Goal: Transaction & Acquisition: Purchase product/service

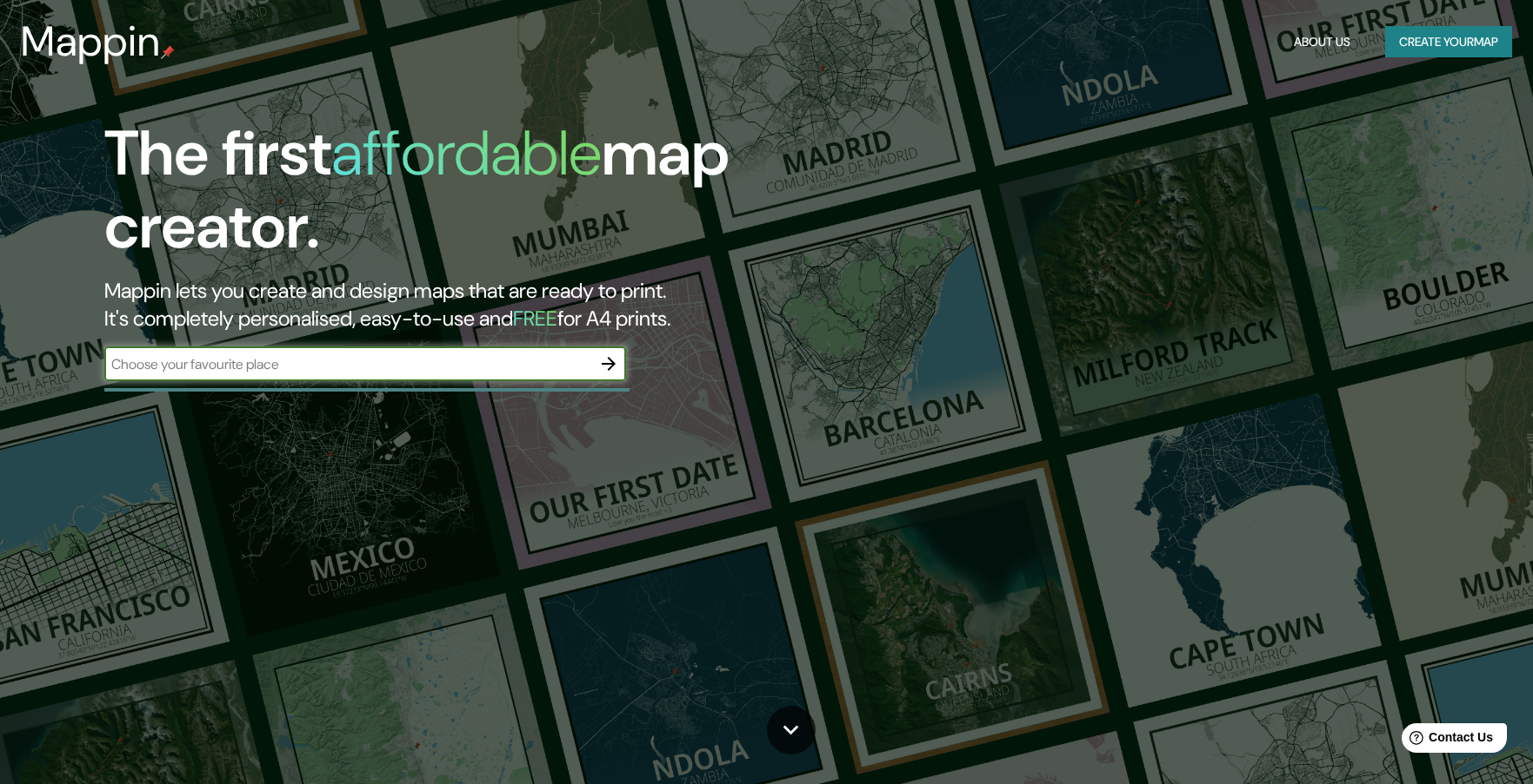
click at [296, 360] on input "text" at bounding box center [347, 364] width 487 height 20
type input "bogota"
click at [564, 358] on input "bogota" at bounding box center [347, 364] width 487 height 20
click at [536, 359] on input "text" at bounding box center [347, 364] width 487 height 20
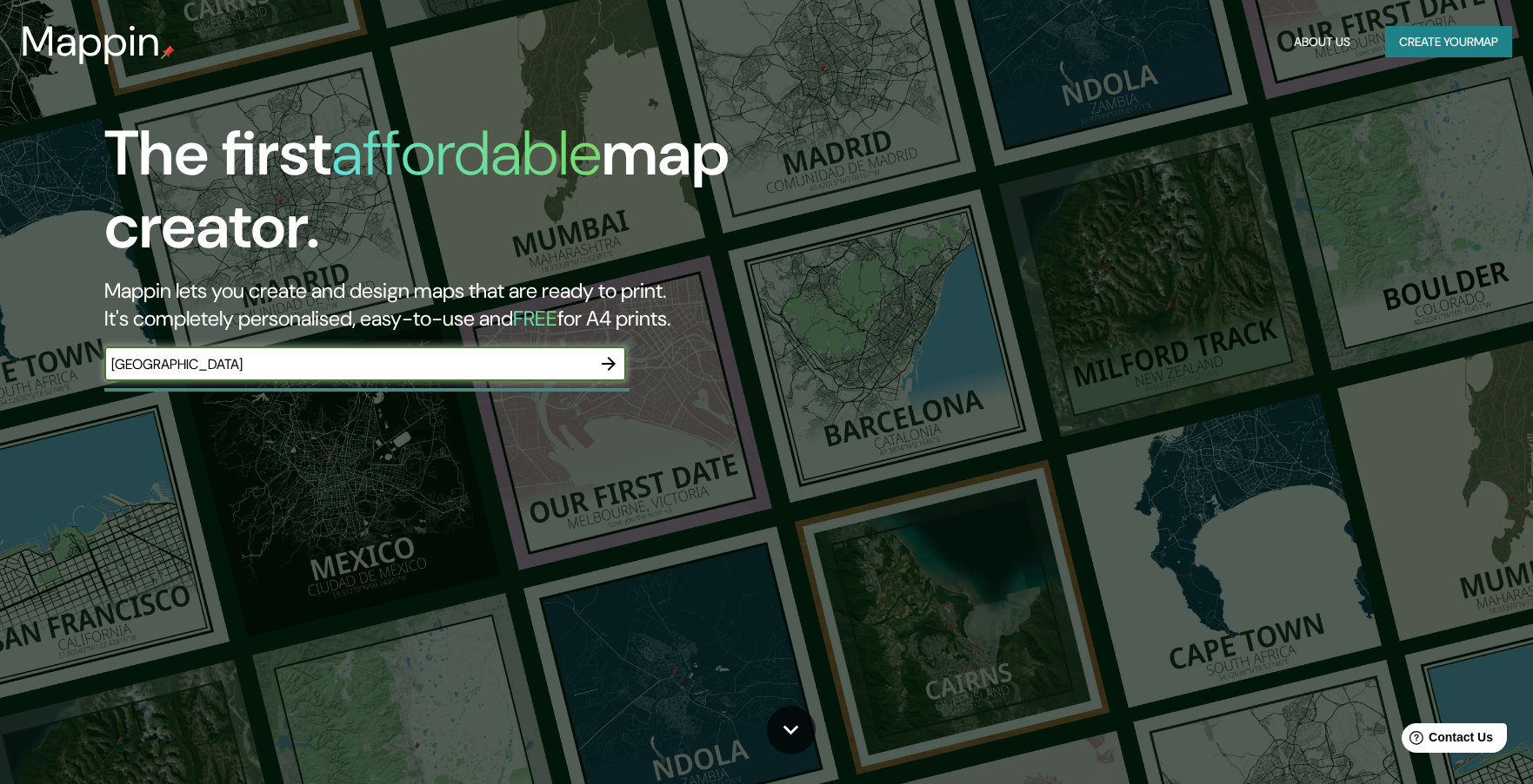
type input "[GEOGRAPHIC_DATA]"
click at [604, 370] on icon "button" at bounding box center [608, 363] width 20 height 20
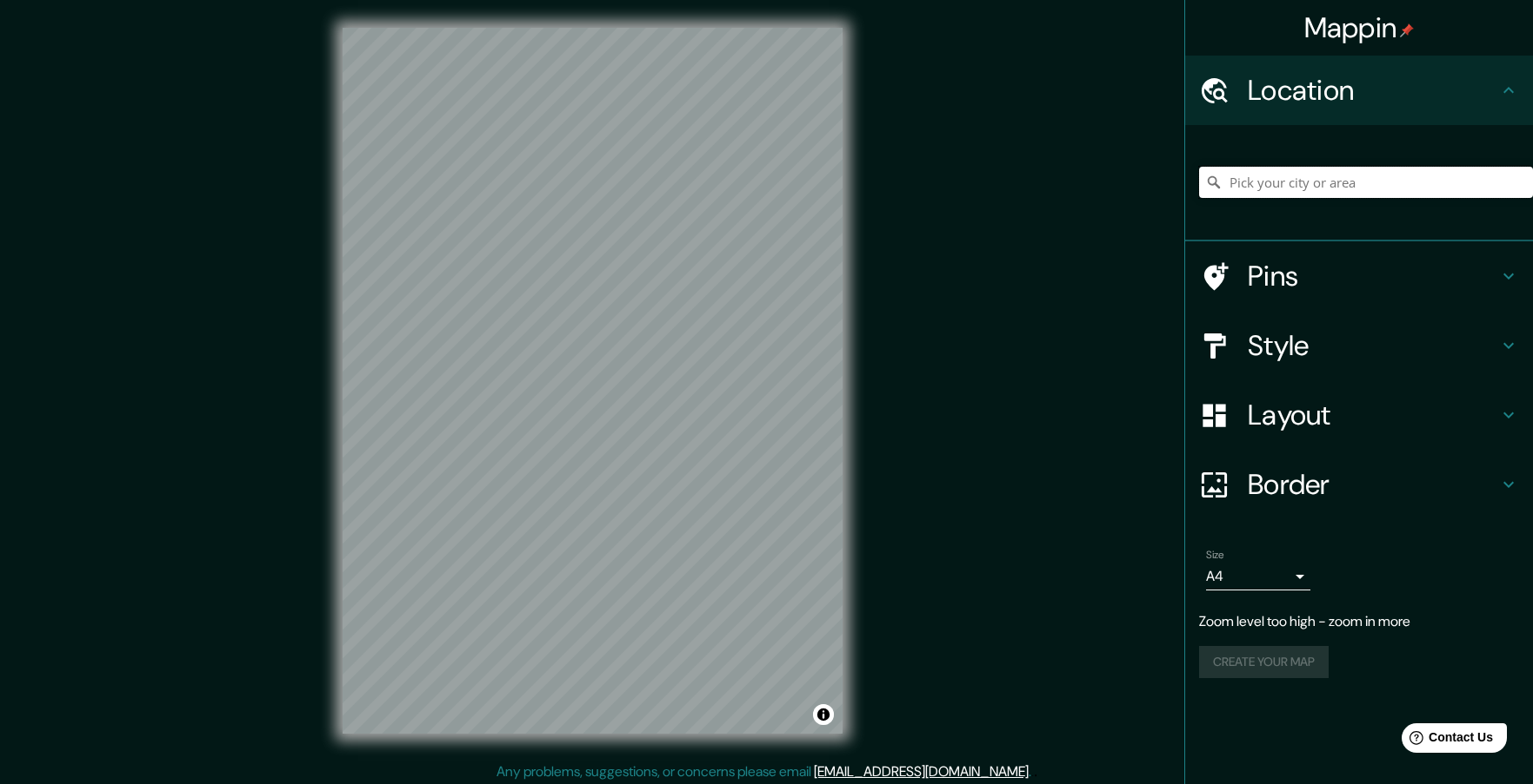
click at [1314, 187] on input "Pick your city or area" at bounding box center [1365, 183] width 333 height 31
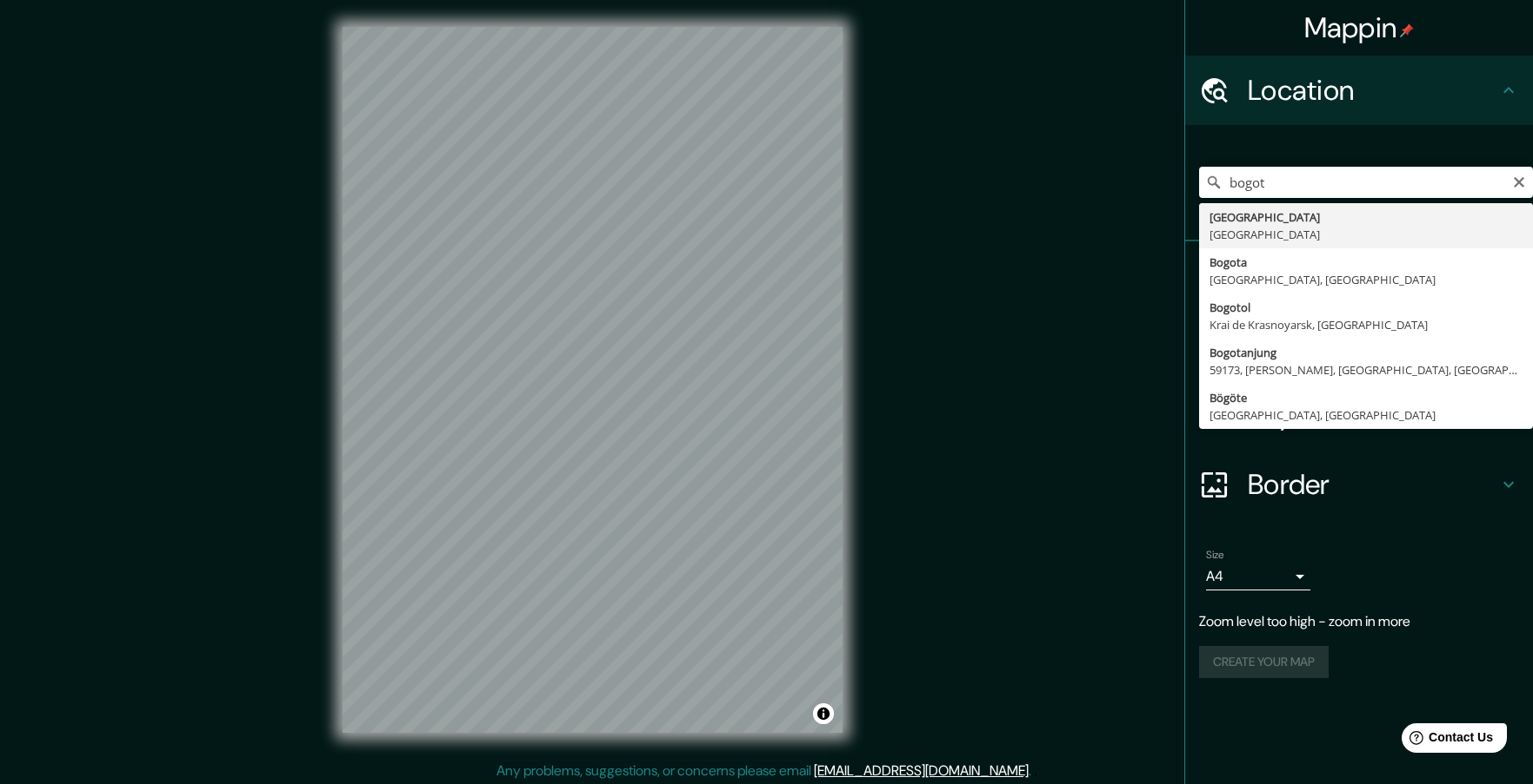
scroll to position [4, 0]
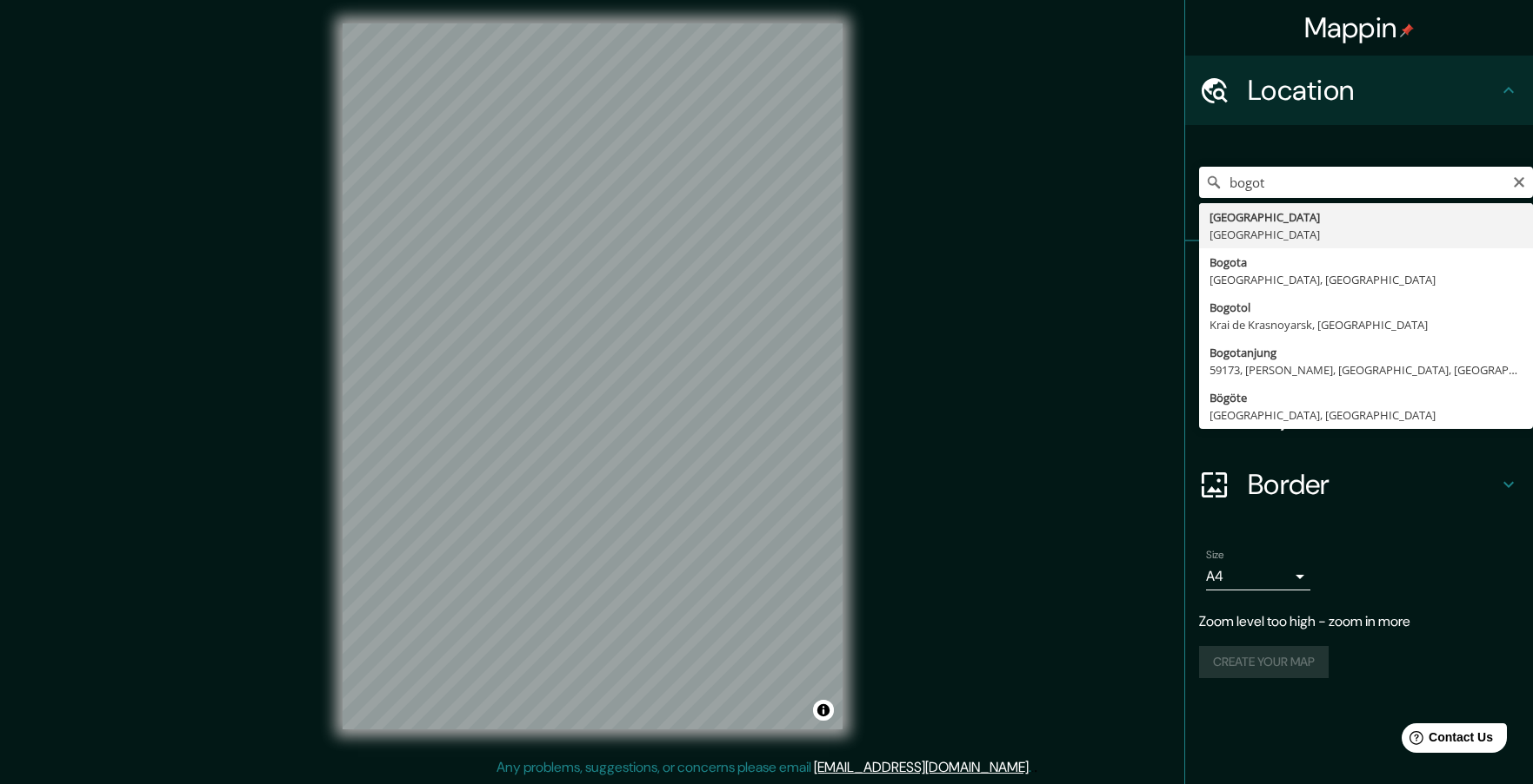
type input "[GEOGRAPHIC_DATA], [GEOGRAPHIC_DATA]"
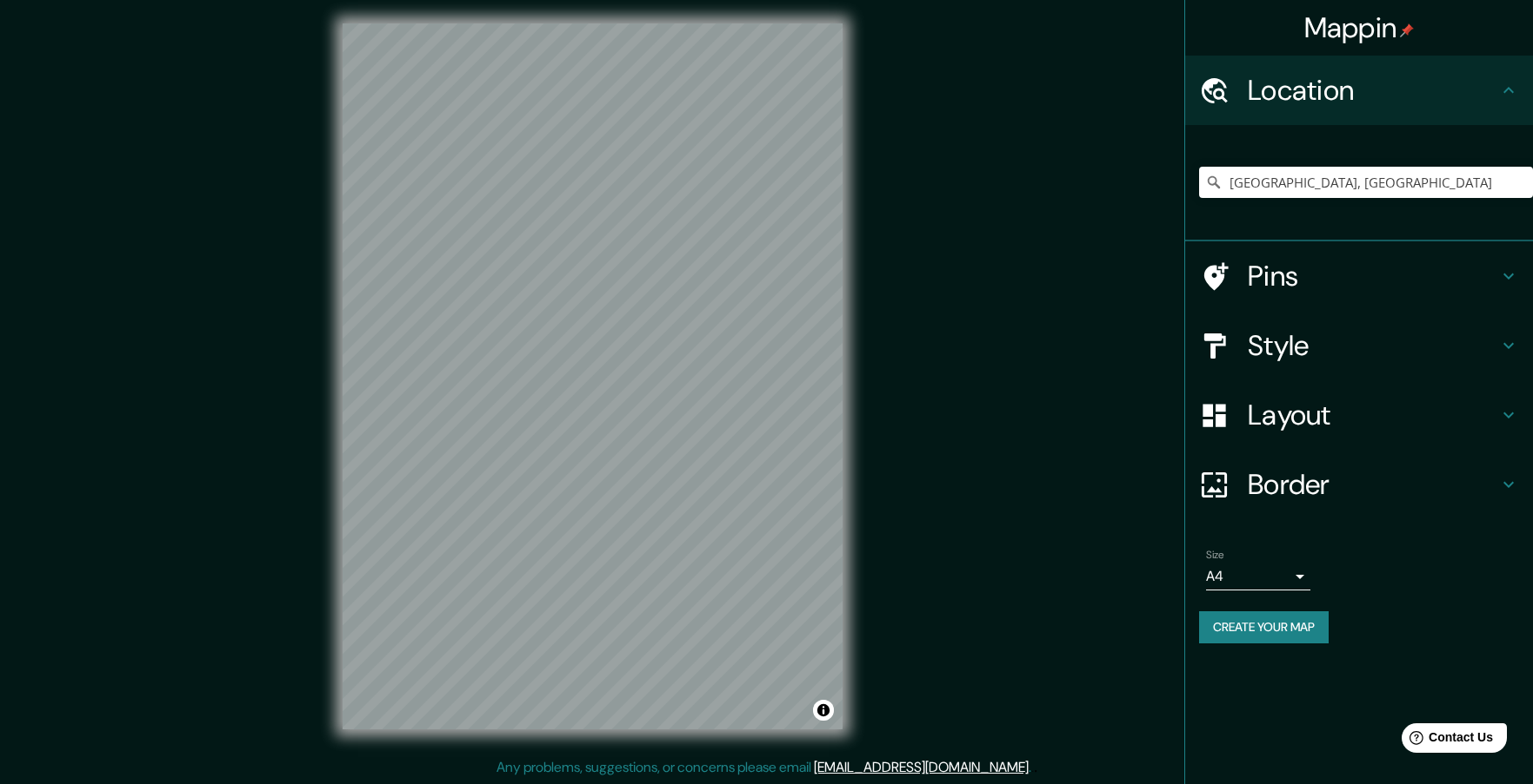
click at [1296, 583] on body "Mappin Location [GEOGRAPHIC_DATA], [GEOGRAPHIC_DATA] Pins Style Layout Border C…" at bounding box center [766, 388] width 1533 height 784
click at [1253, 639] on li "A3" at bounding box center [1257, 644] width 104 height 31
click at [1266, 585] on body "Mappin Location [GEOGRAPHIC_DATA], [GEOGRAPHIC_DATA] Pins Style Layout Border C…" at bounding box center [766, 388] width 1533 height 784
click at [1258, 612] on li "A4" at bounding box center [1257, 613] width 104 height 31
type input "single"
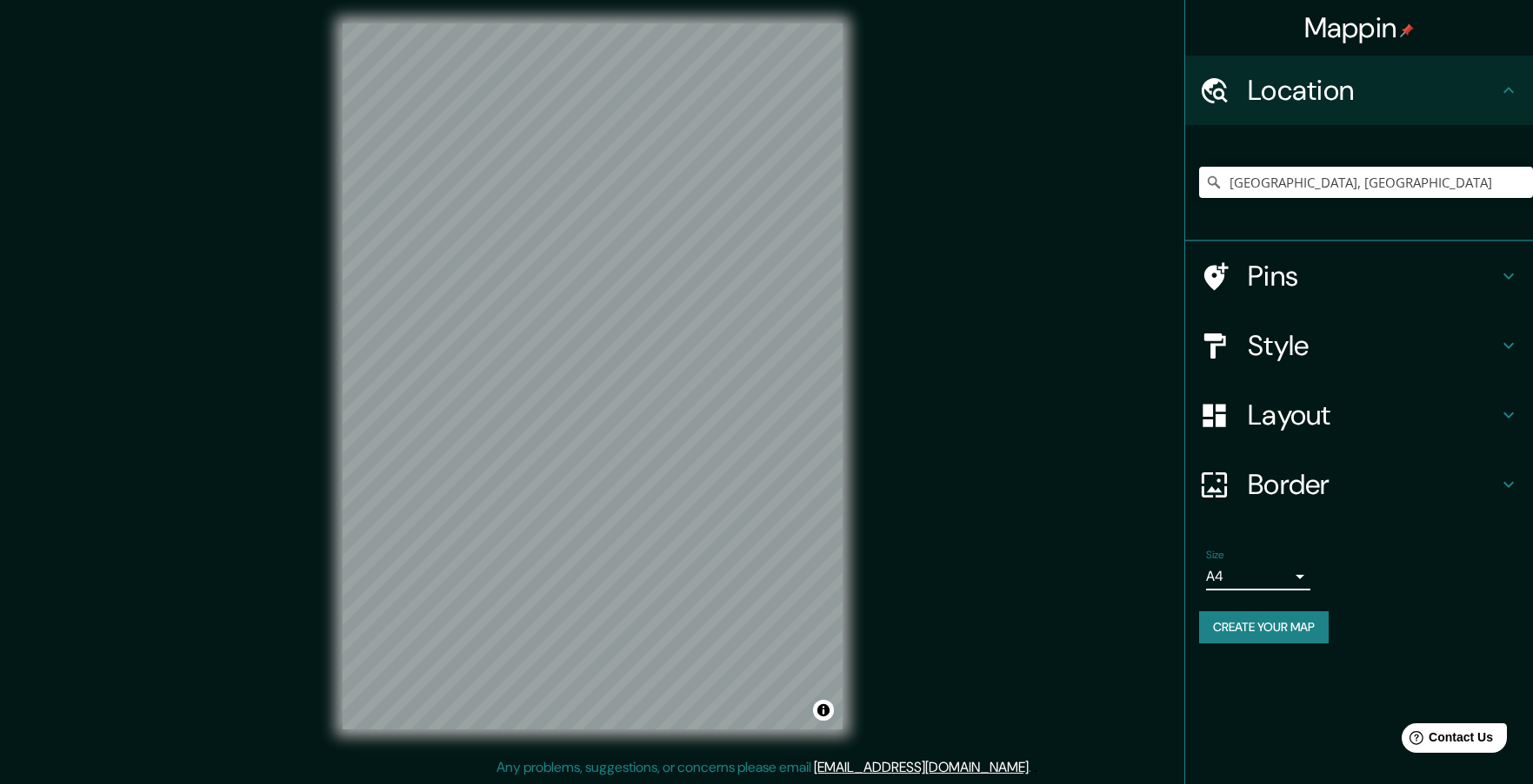
click at [1392, 294] on div "Pins" at bounding box center [1359, 277] width 348 height 70
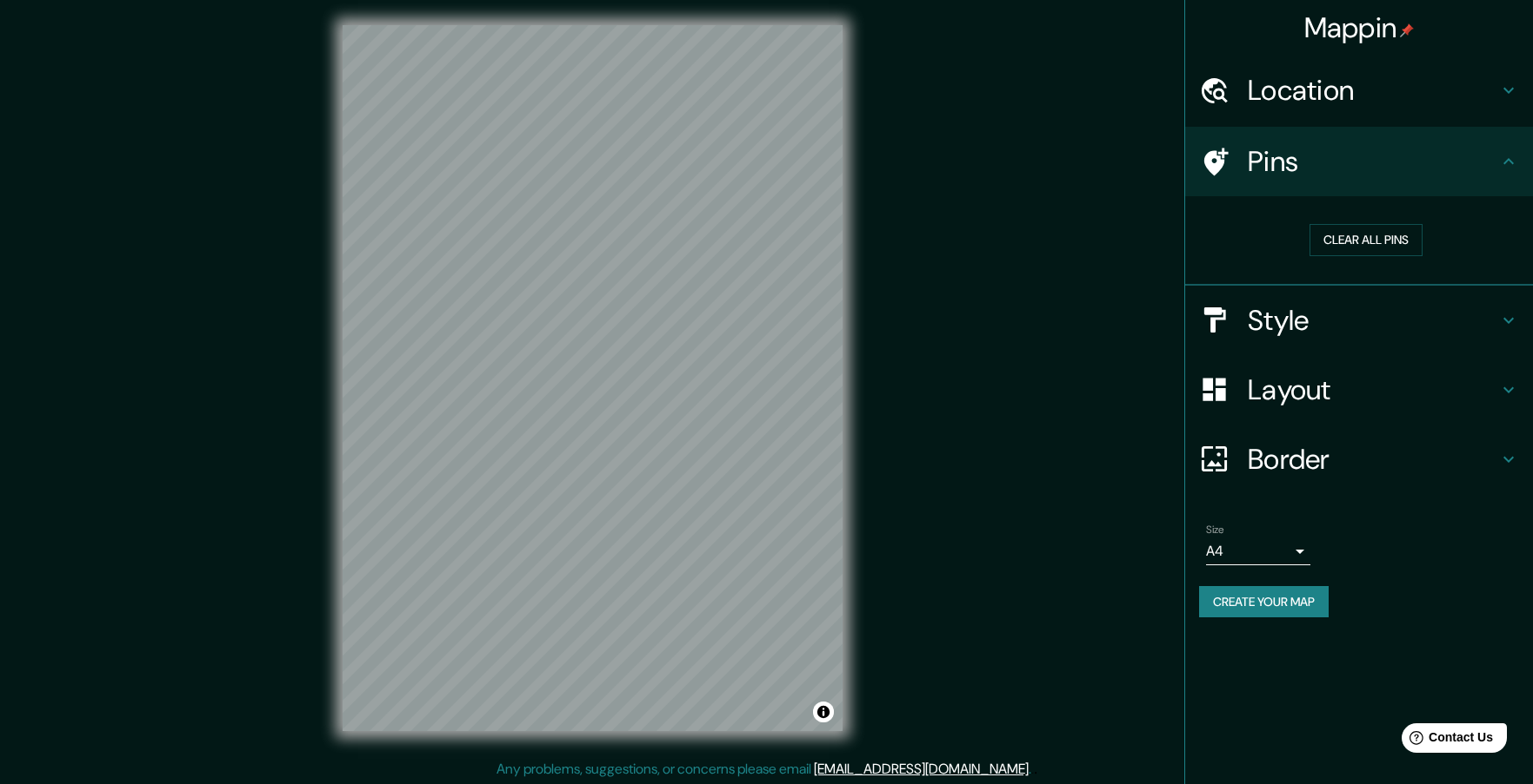
click at [1443, 336] on h4 "Style" at bounding box center [1373, 321] width 251 height 35
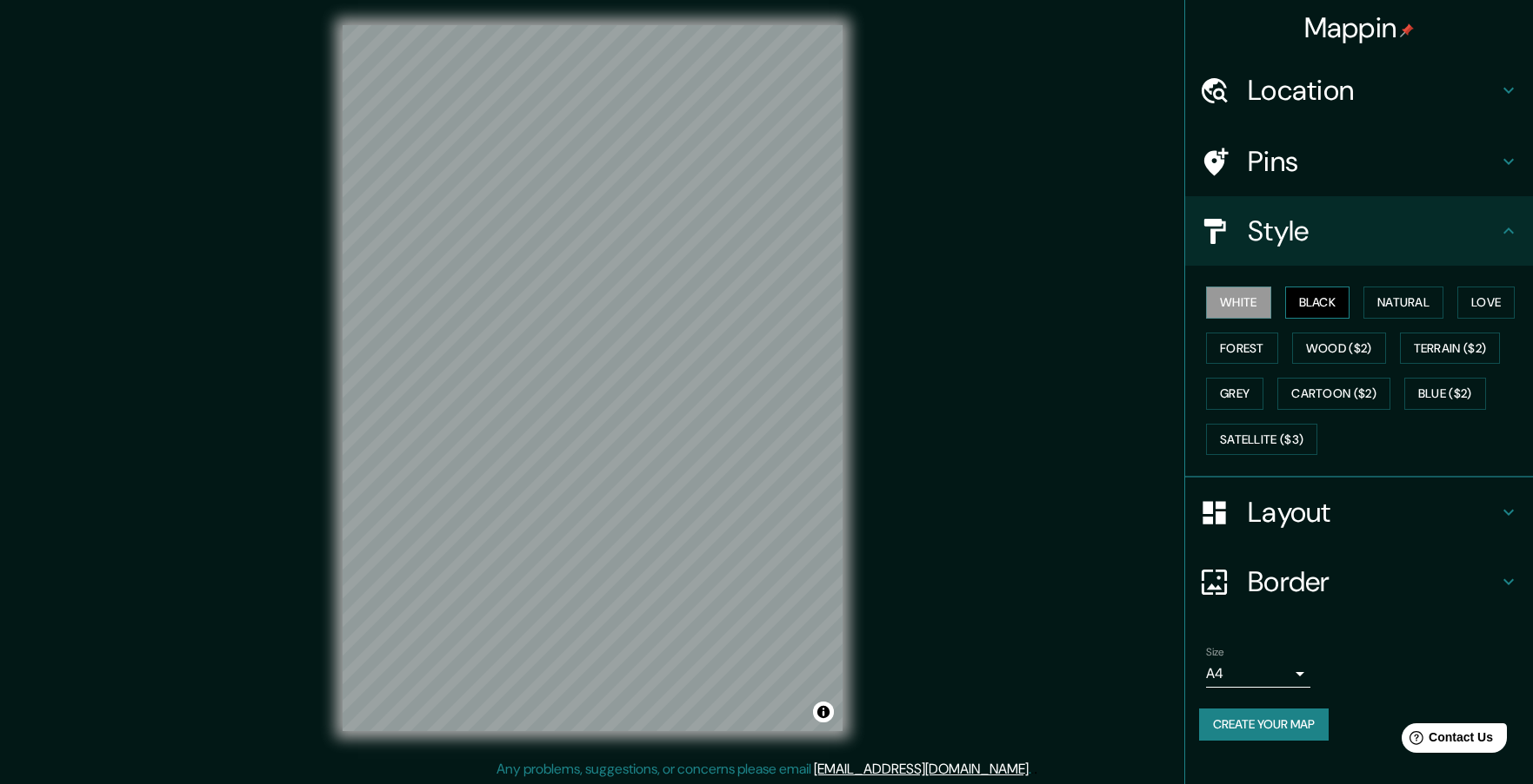
click at [1306, 304] on button "Black" at bounding box center [1317, 302] width 65 height 32
click at [1400, 304] on button "Natural" at bounding box center [1403, 302] width 80 height 32
click at [1480, 304] on button "Love" at bounding box center [1485, 302] width 57 height 32
drag, startPoint x: 1237, startPoint y: 359, endPoint x: 1281, endPoint y: 365, distance: 44.4
click at [1237, 359] on button "Forest" at bounding box center [1241, 348] width 72 height 32
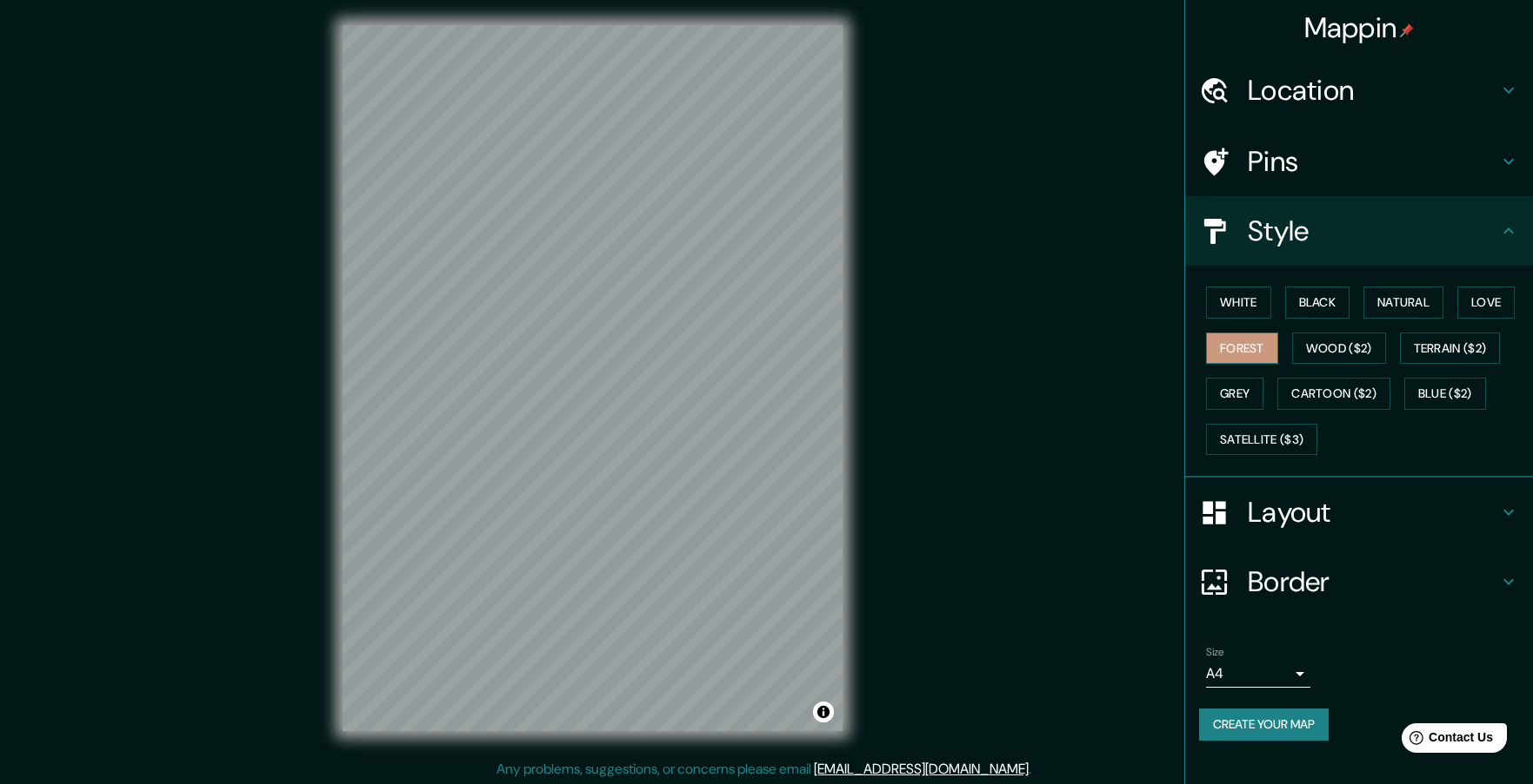
click at [1237, 350] on button "Forest" at bounding box center [1241, 348] width 72 height 32
click at [1428, 350] on button "Terrain ($2)" at bounding box center [1450, 348] width 101 height 32
click at [1440, 407] on button "Blue ($2)" at bounding box center [1445, 393] width 82 height 32
click at [1246, 404] on button "Grey" at bounding box center [1234, 393] width 57 height 32
click at [1326, 308] on button "Black" at bounding box center [1317, 302] width 65 height 32
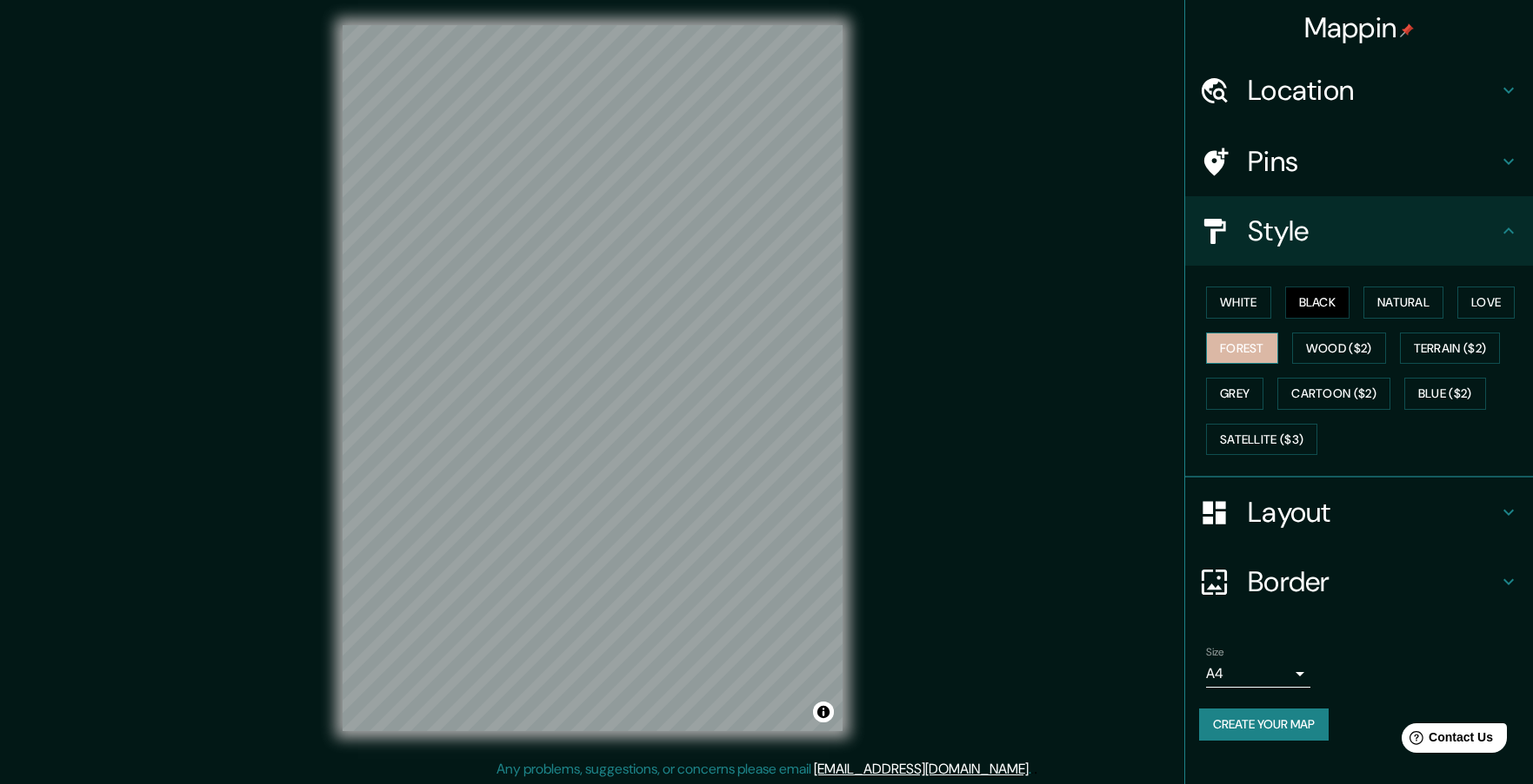
click at [1262, 357] on button "Forest" at bounding box center [1241, 348] width 72 height 32
click at [1507, 298] on button "Love" at bounding box center [1485, 302] width 57 height 32
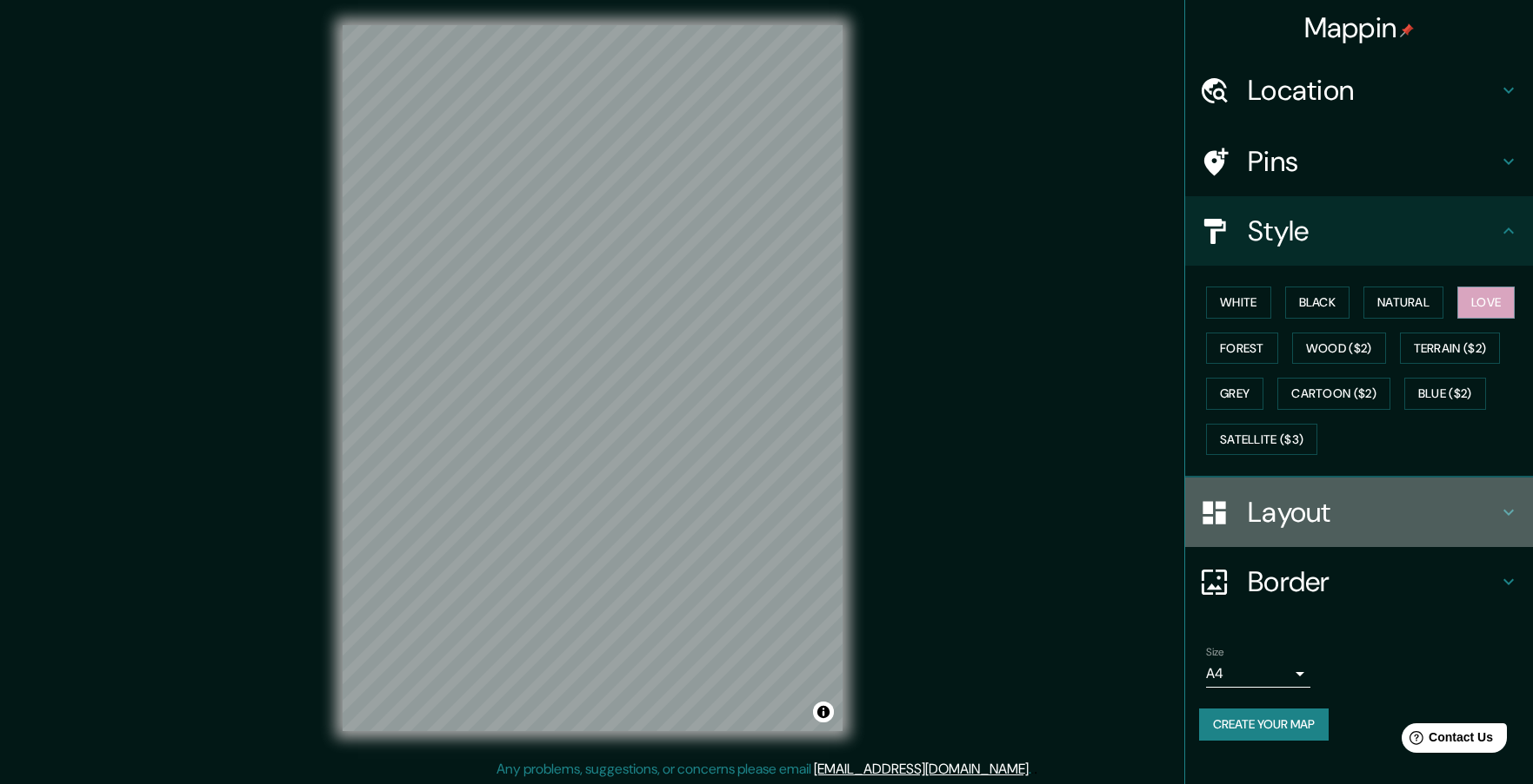
click at [1376, 514] on h4 "Layout" at bounding box center [1373, 513] width 251 height 35
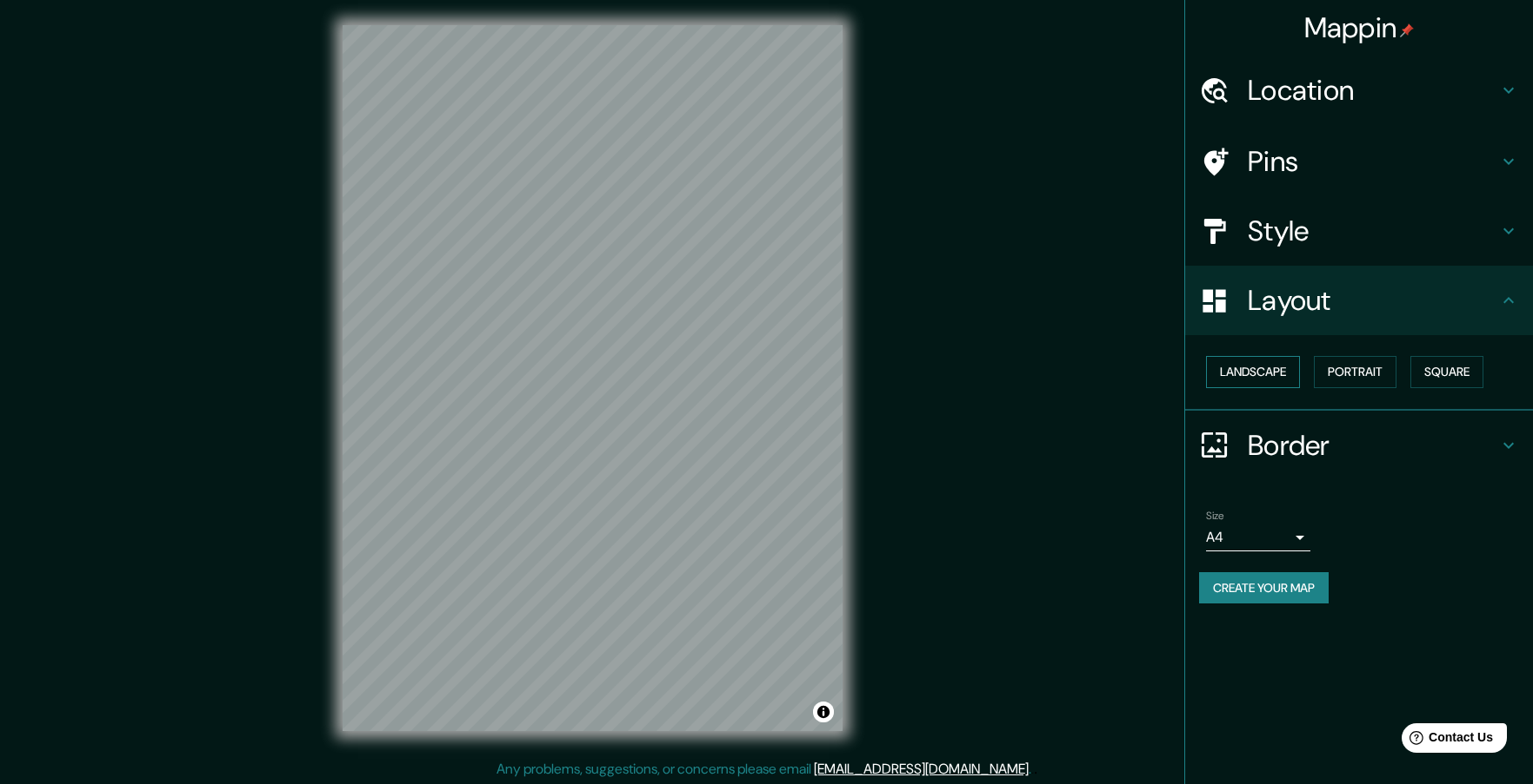
click at [1257, 373] on button "Landscape" at bounding box center [1252, 372] width 94 height 32
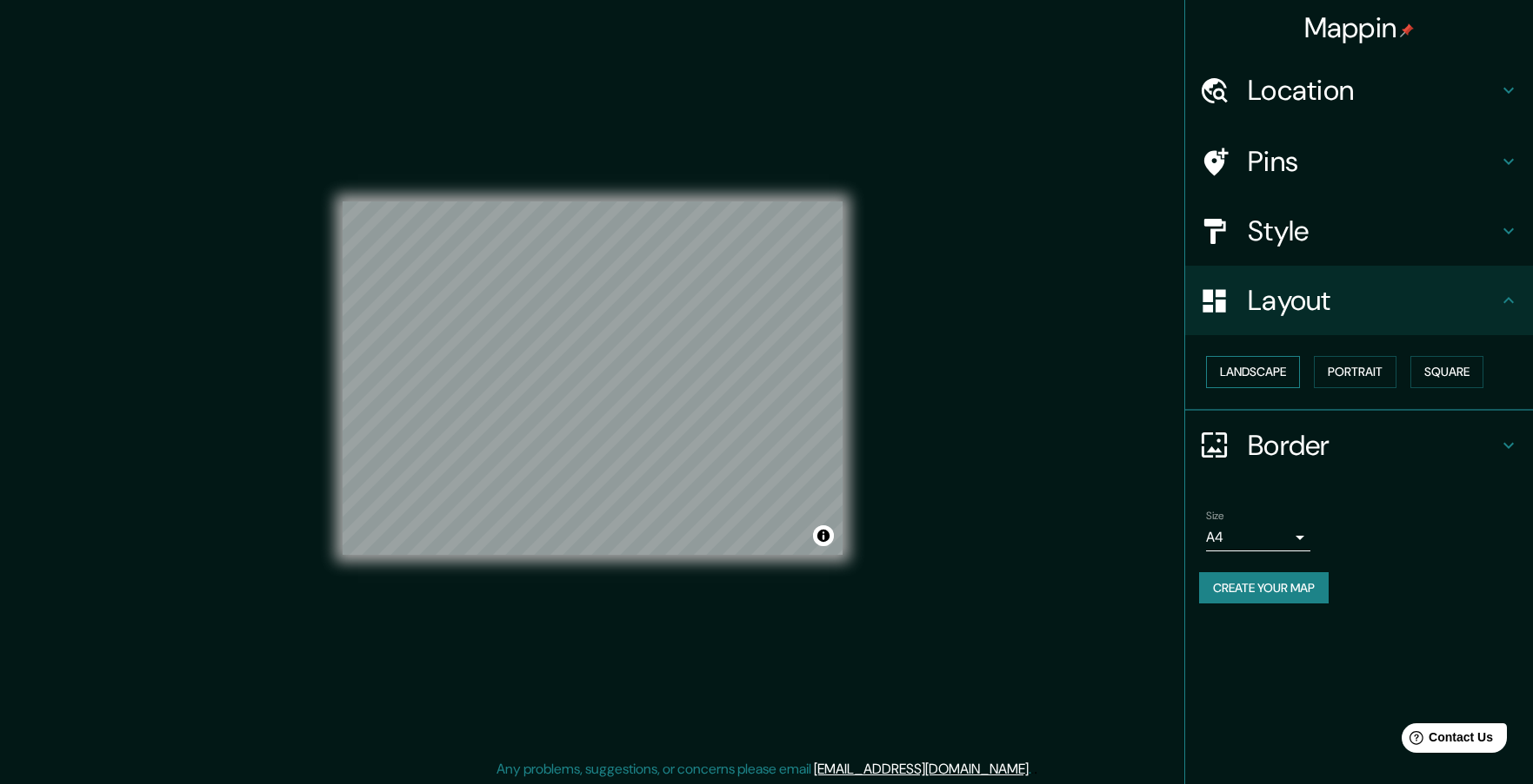
scroll to position [4, 0]
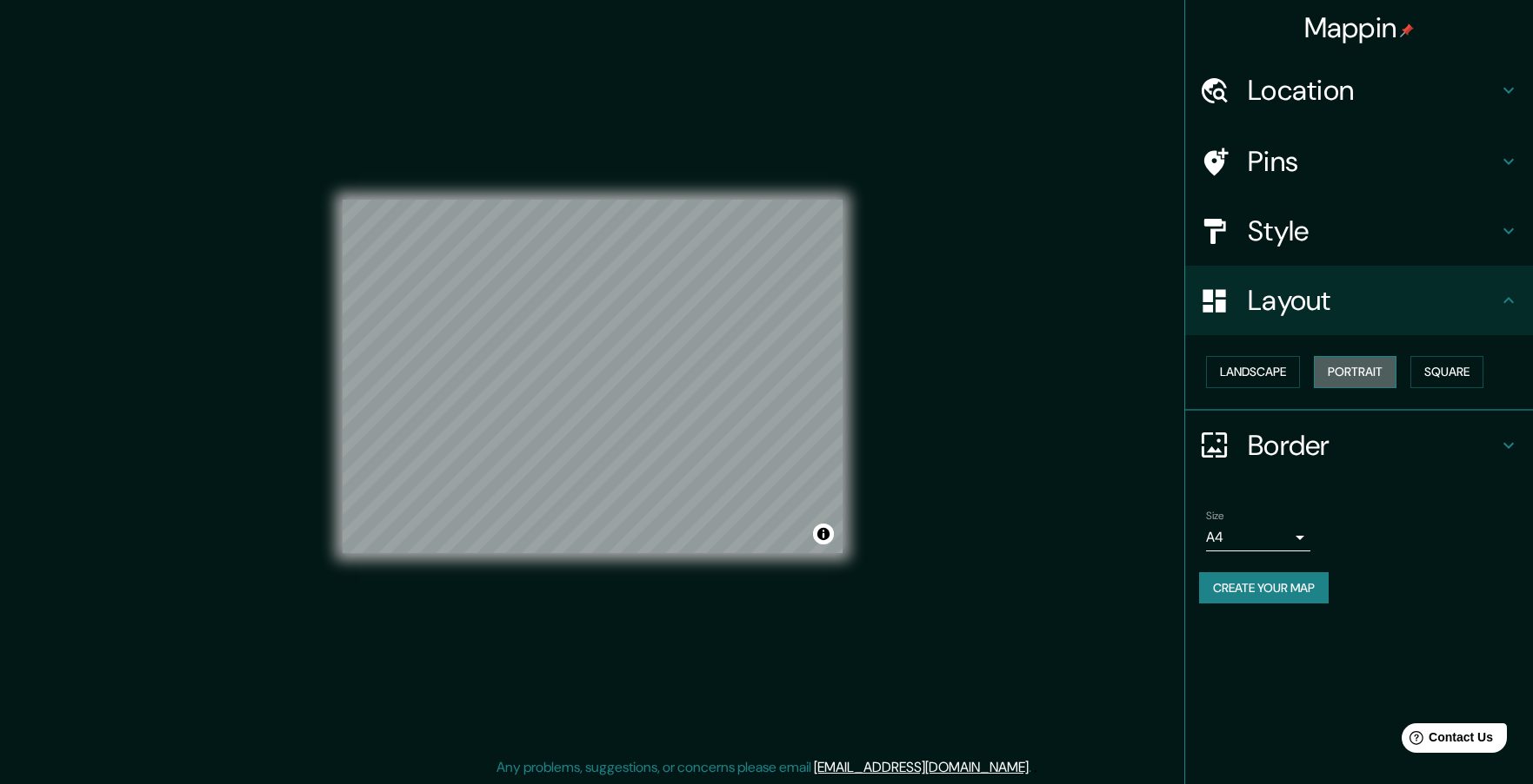
click at [1359, 371] on button "Portrait" at bounding box center [1354, 372] width 83 height 32
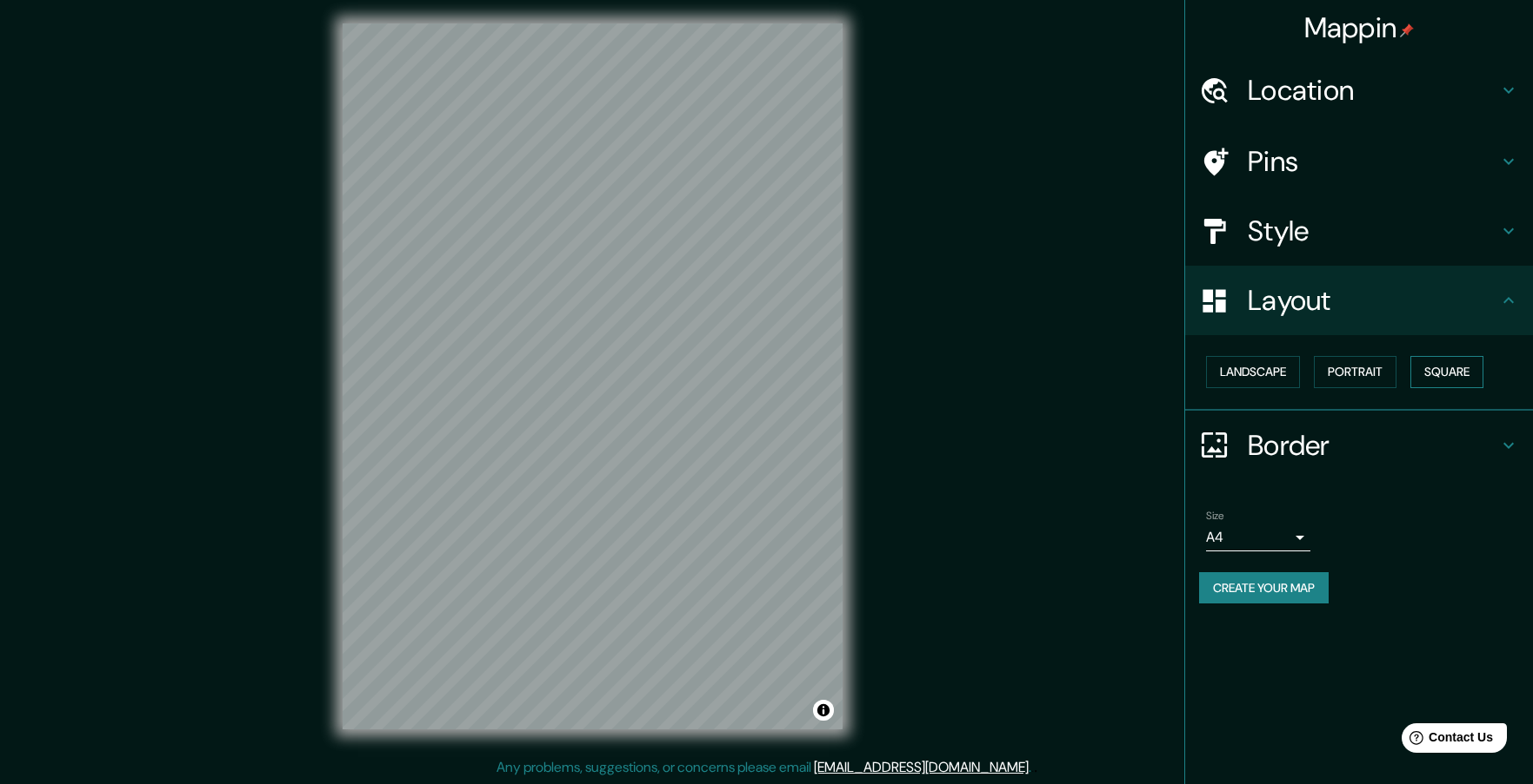
click at [1434, 375] on button "Square" at bounding box center [1446, 372] width 73 height 32
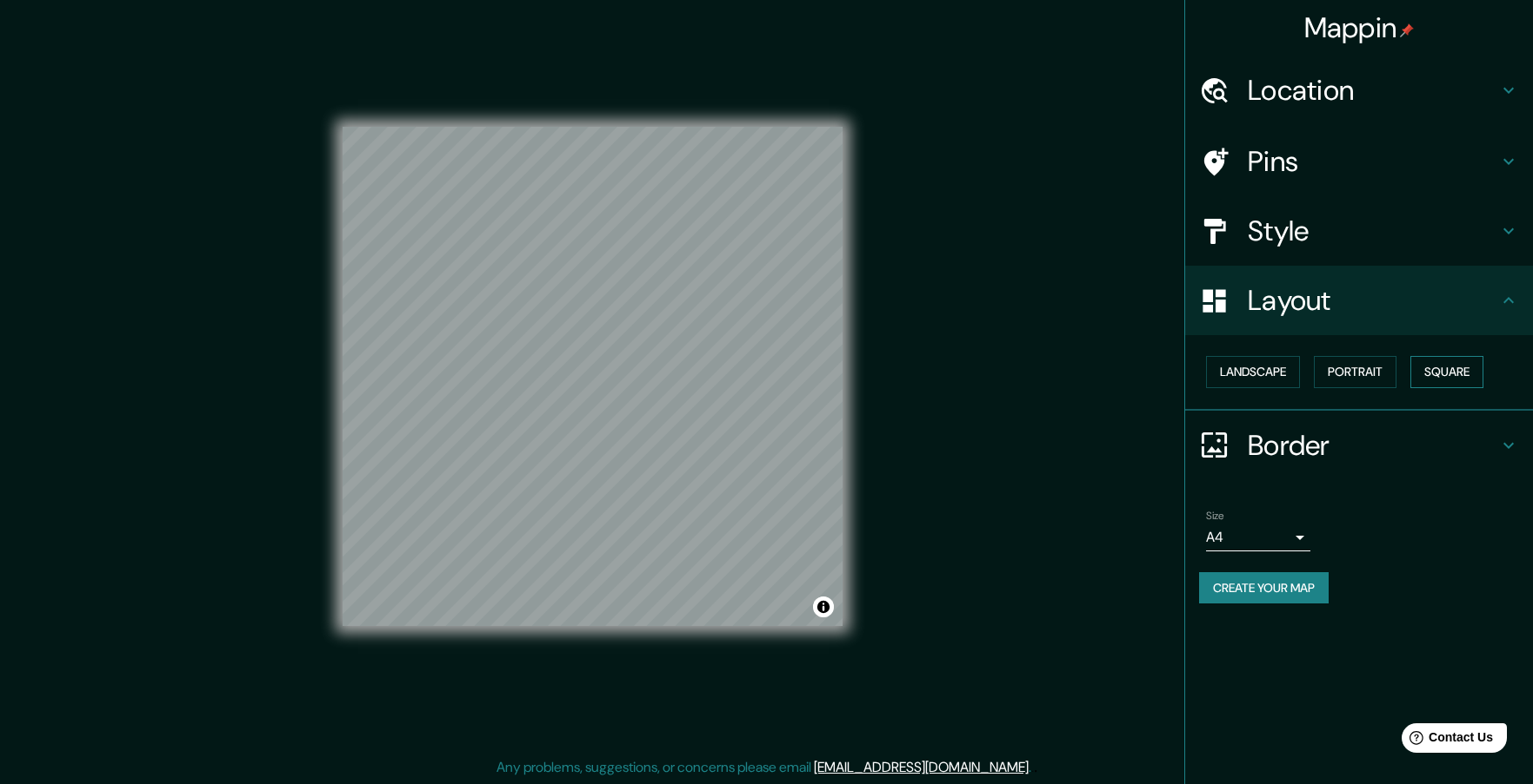
scroll to position [4, 0]
click at [1311, 382] on div "Landscape [GEOGRAPHIC_DATA]" at bounding box center [1365, 371] width 333 height 46
click at [1402, 379] on div "Landscape [GEOGRAPHIC_DATA]" at bounding box center [1365, 371] width 333 height 46
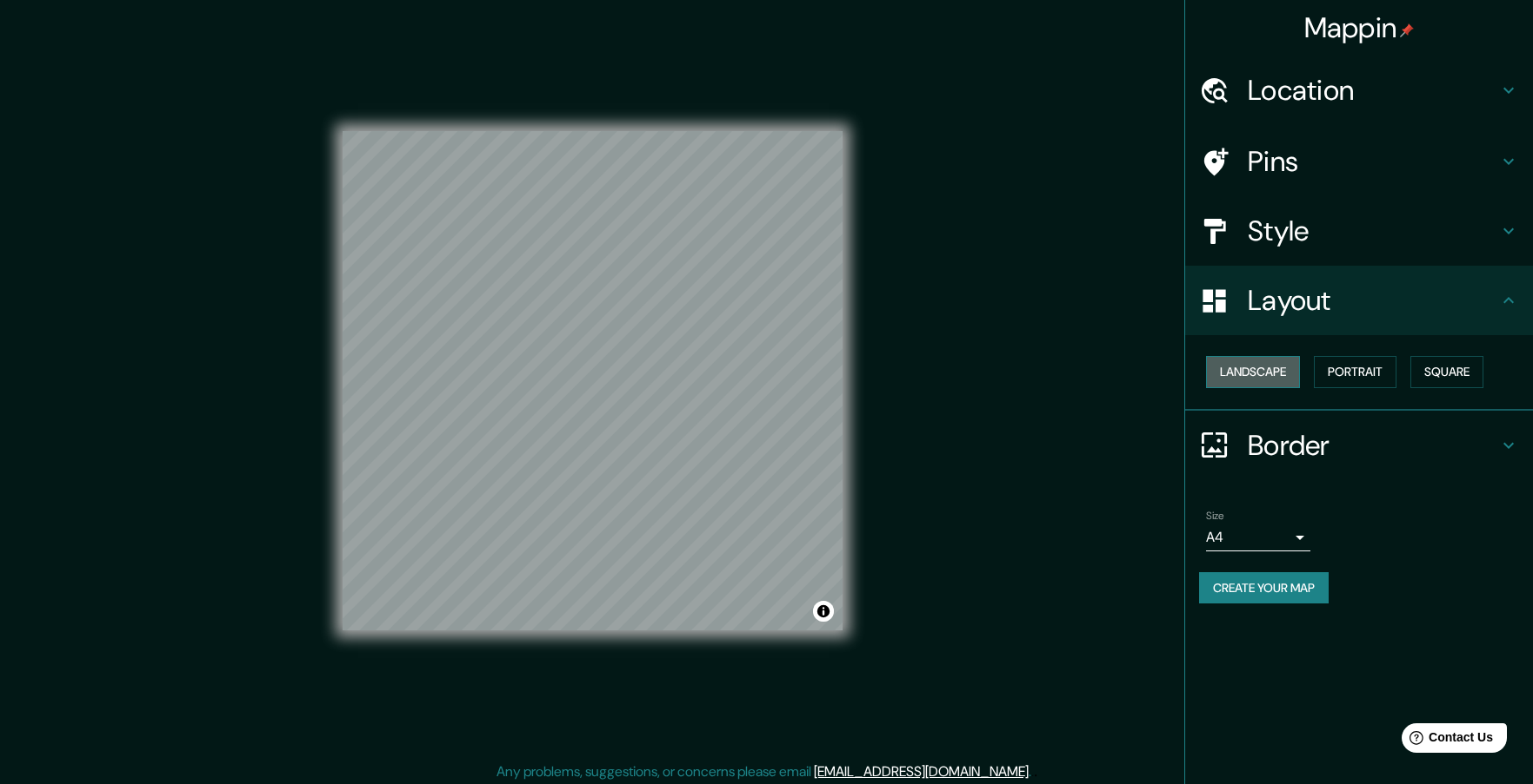
click at [1282, 373] on button "Landscape" at bounding box center [1252, 372] width 94 height 32
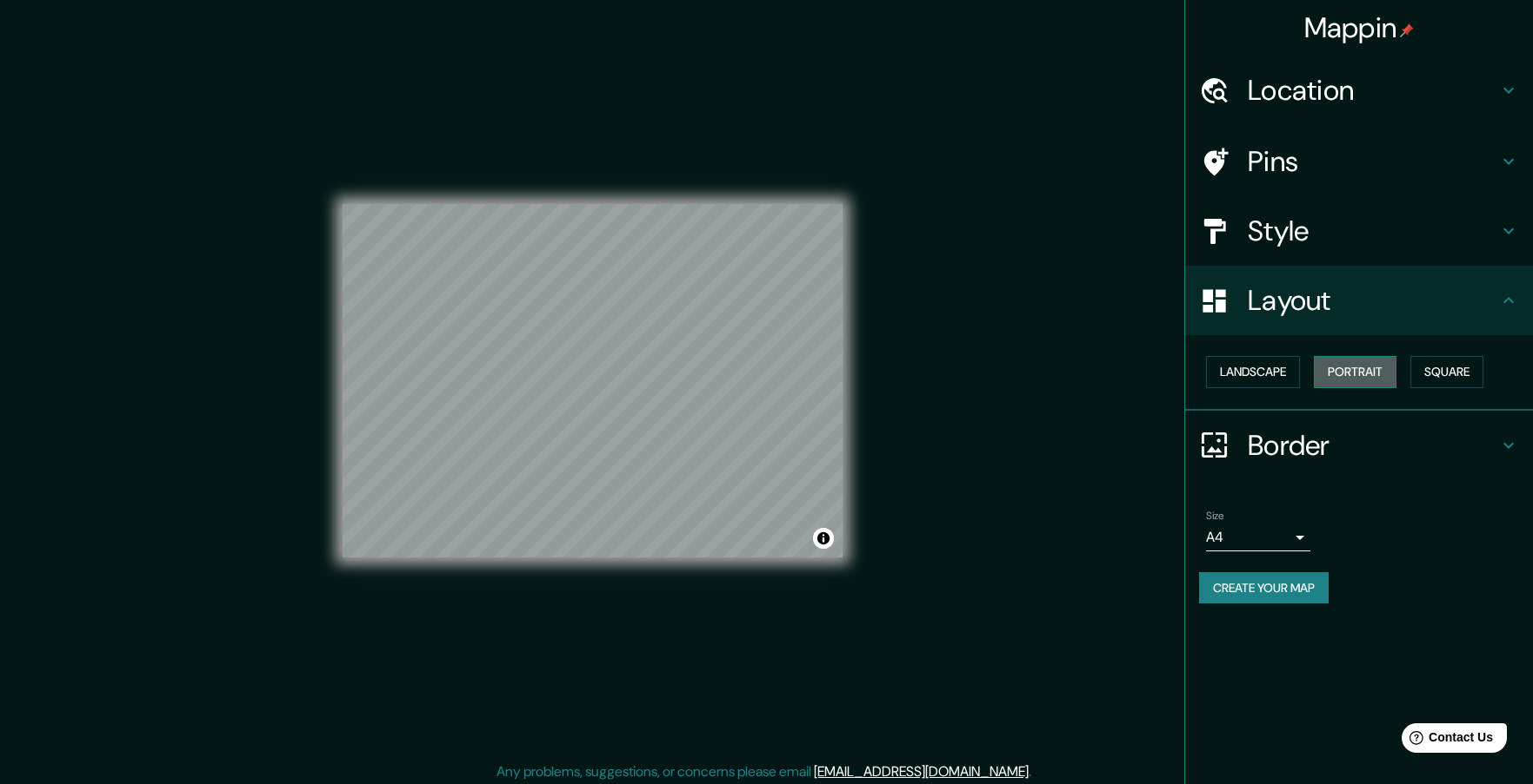
click at [1384, 372] on button "Portrait" at bounding box center [1354, 372] width 83 height 32
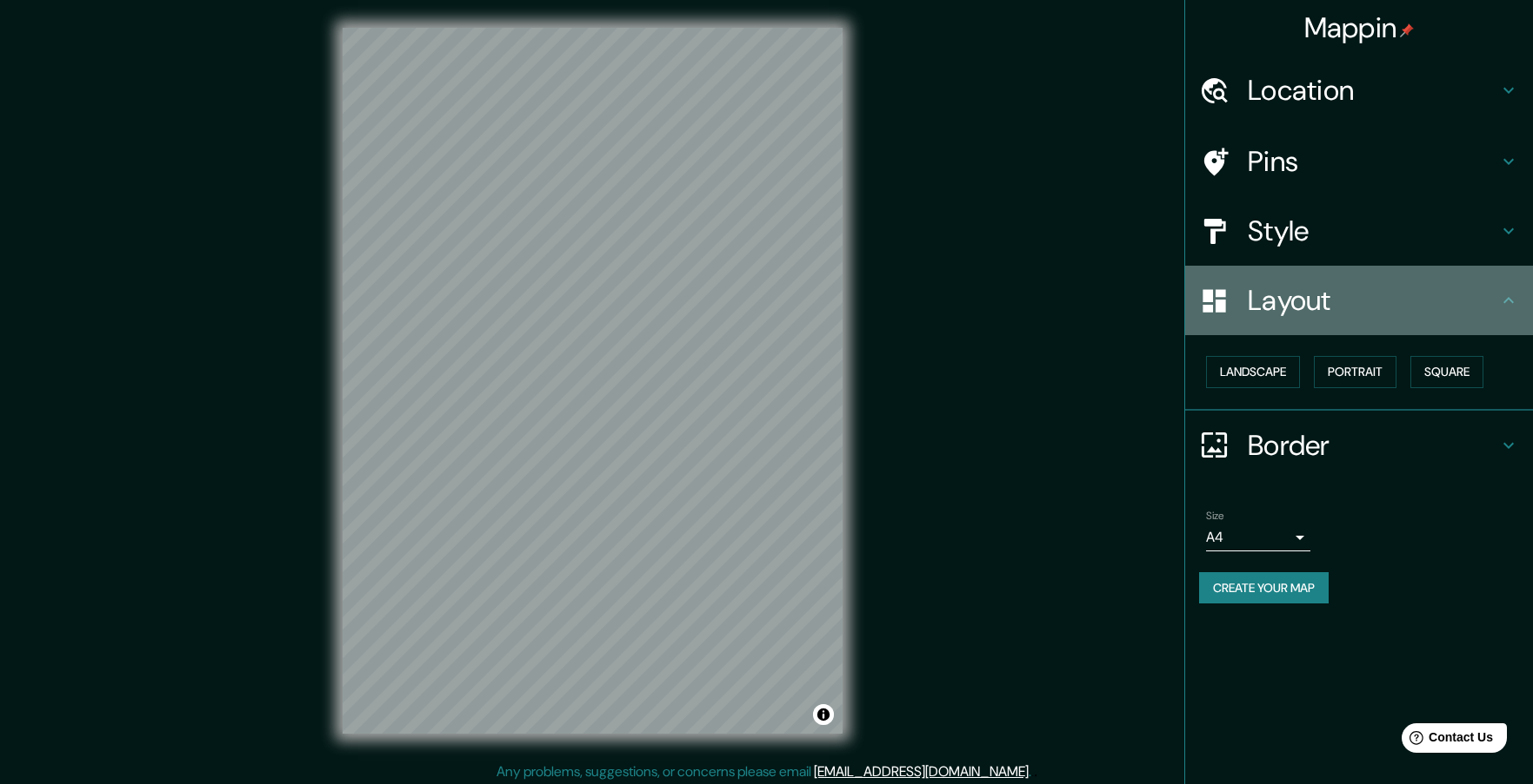
click at [1360, 290] on h4 "Layout" at bounding box center [1373, 301] width 251 height 35
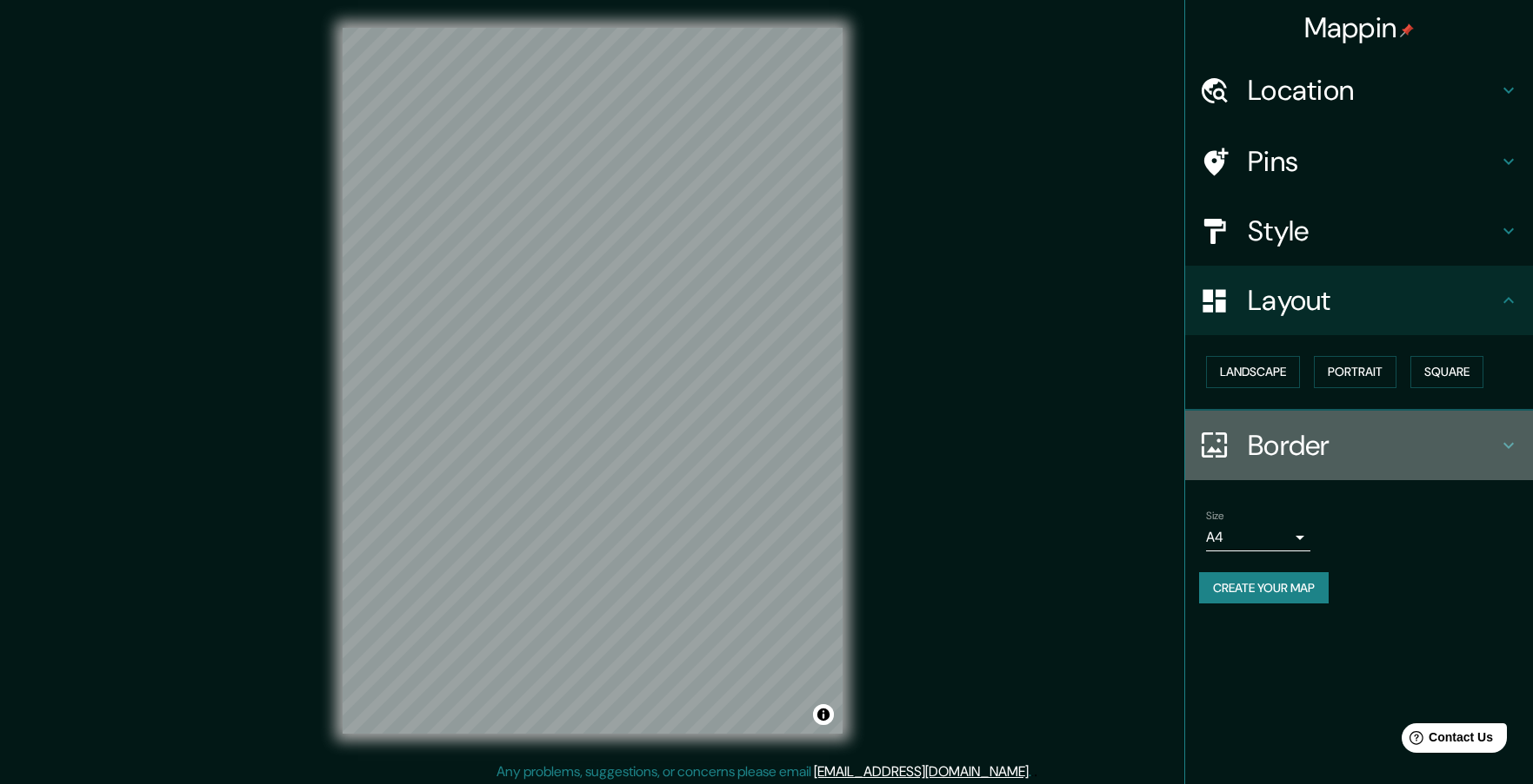
click at [1330, 436] on h4 "Border" at bounding box center [1373, 446] width 251 height 35
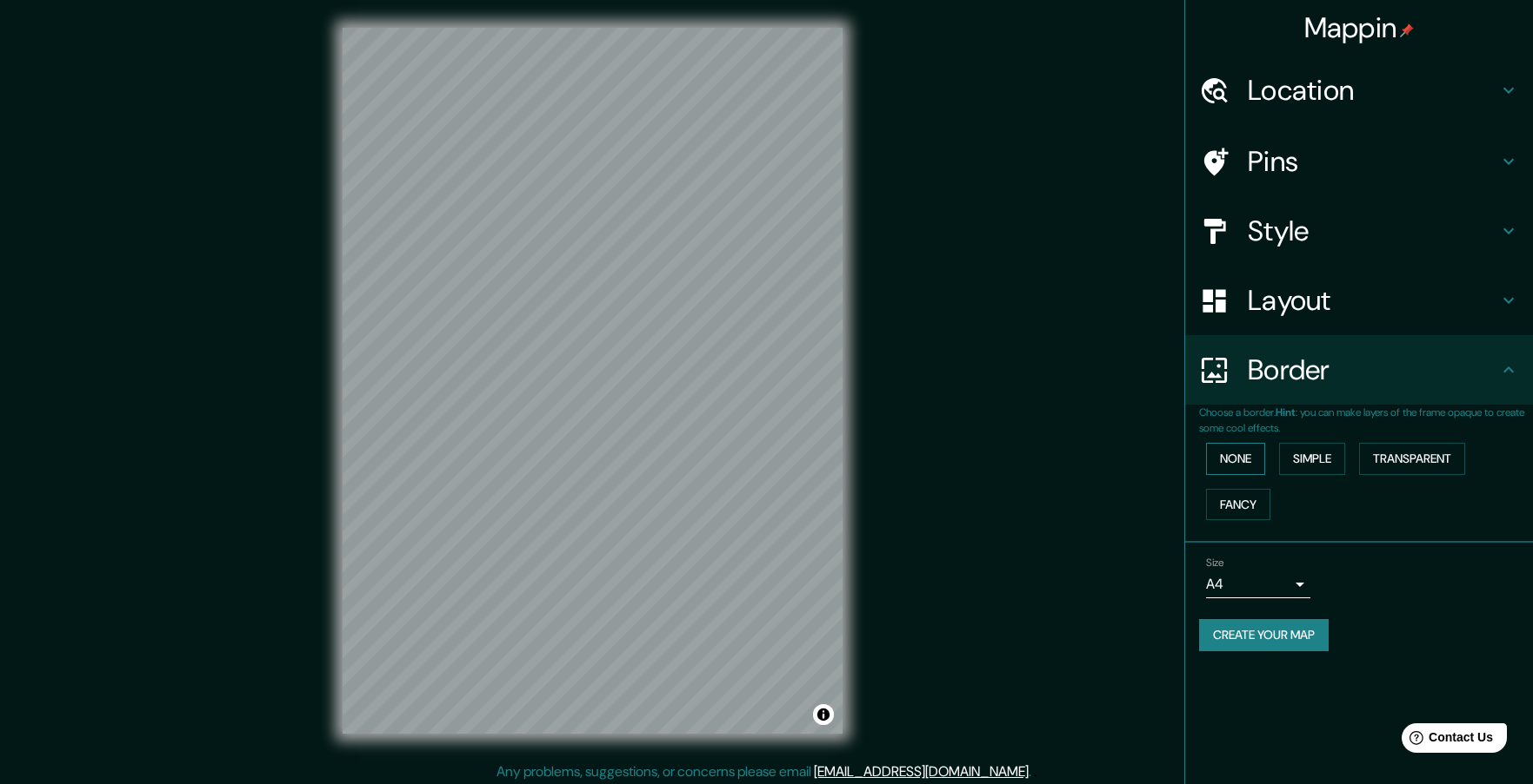
click at [1252, 456] on button "None" at bounding box center [1235, 459] width 59 height 32
click at [1307, 455] on button "Simple" at bounding box center [1311, 459] width 66 height 32
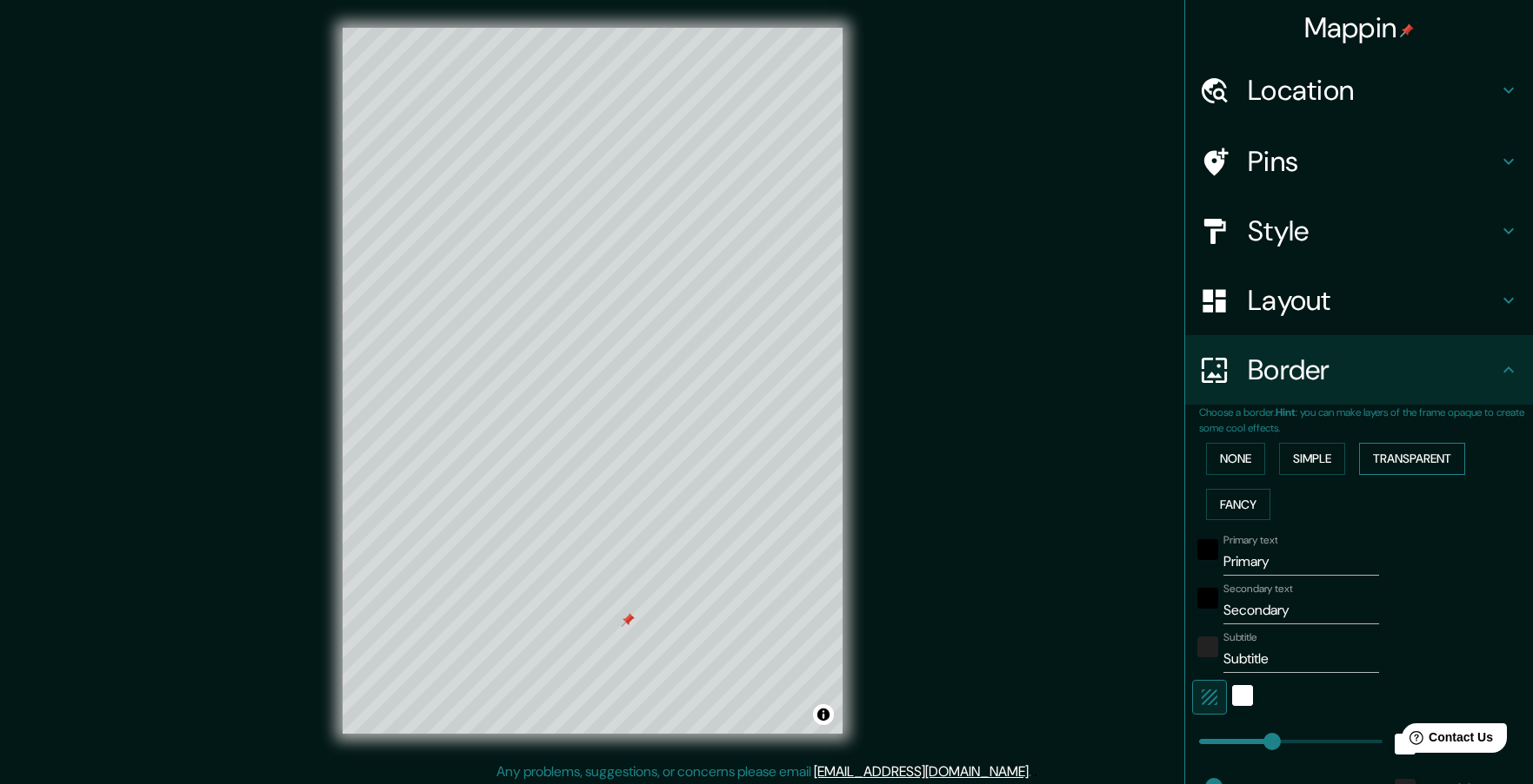
click at [1424, 457] on button "Transparent" at bounding box center [1411, 459] width 106 height 32
click at [1233, 513] on button "Fancy" at bounding box center [1237, 504] width 64 height 32
click at [1236, 460] on button "None" at bounding box center [1235, 459] width 59 height 32
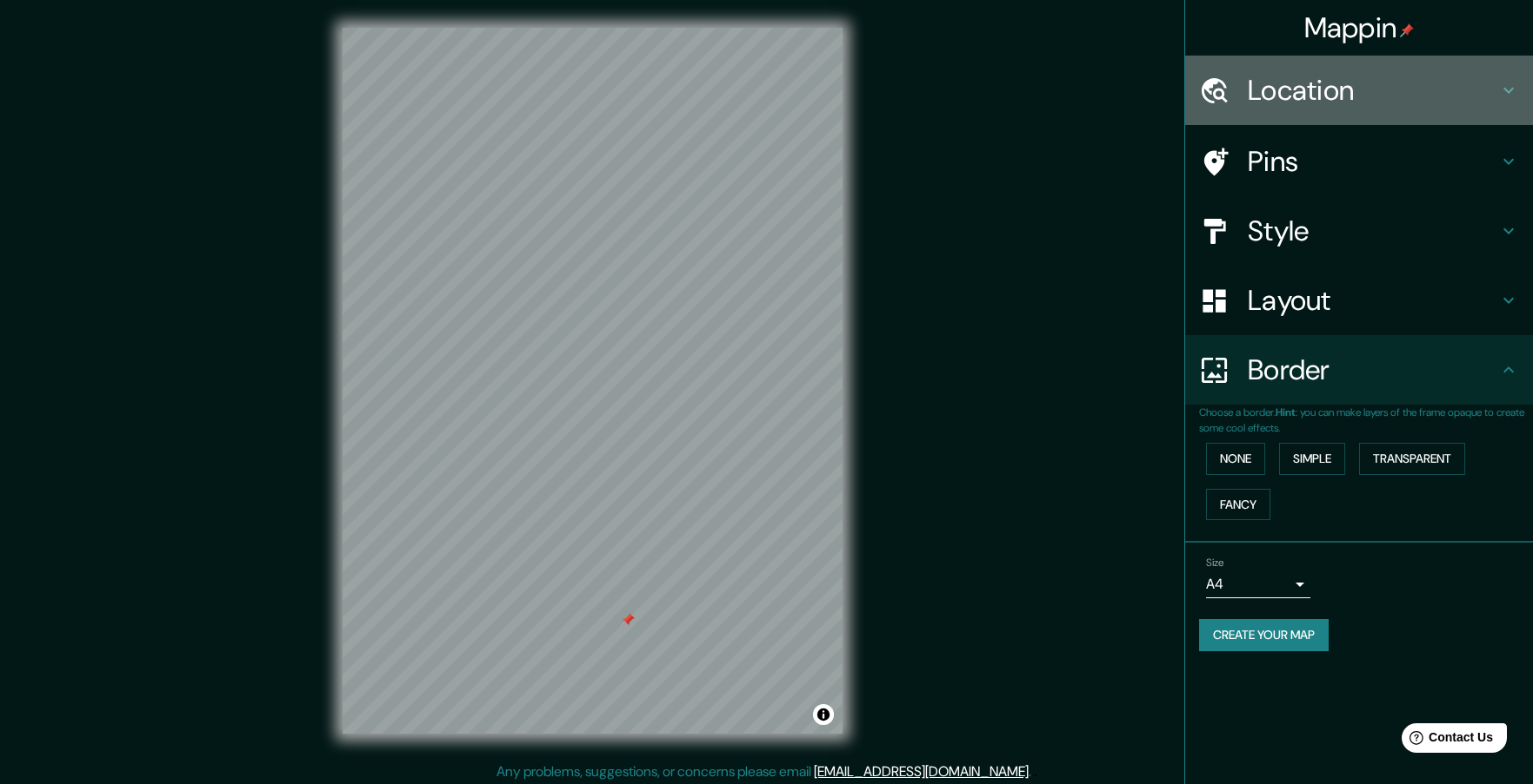
click at [1298, 87] on h4 "Location" at bounding box center [1373, 90] width 251 height 35
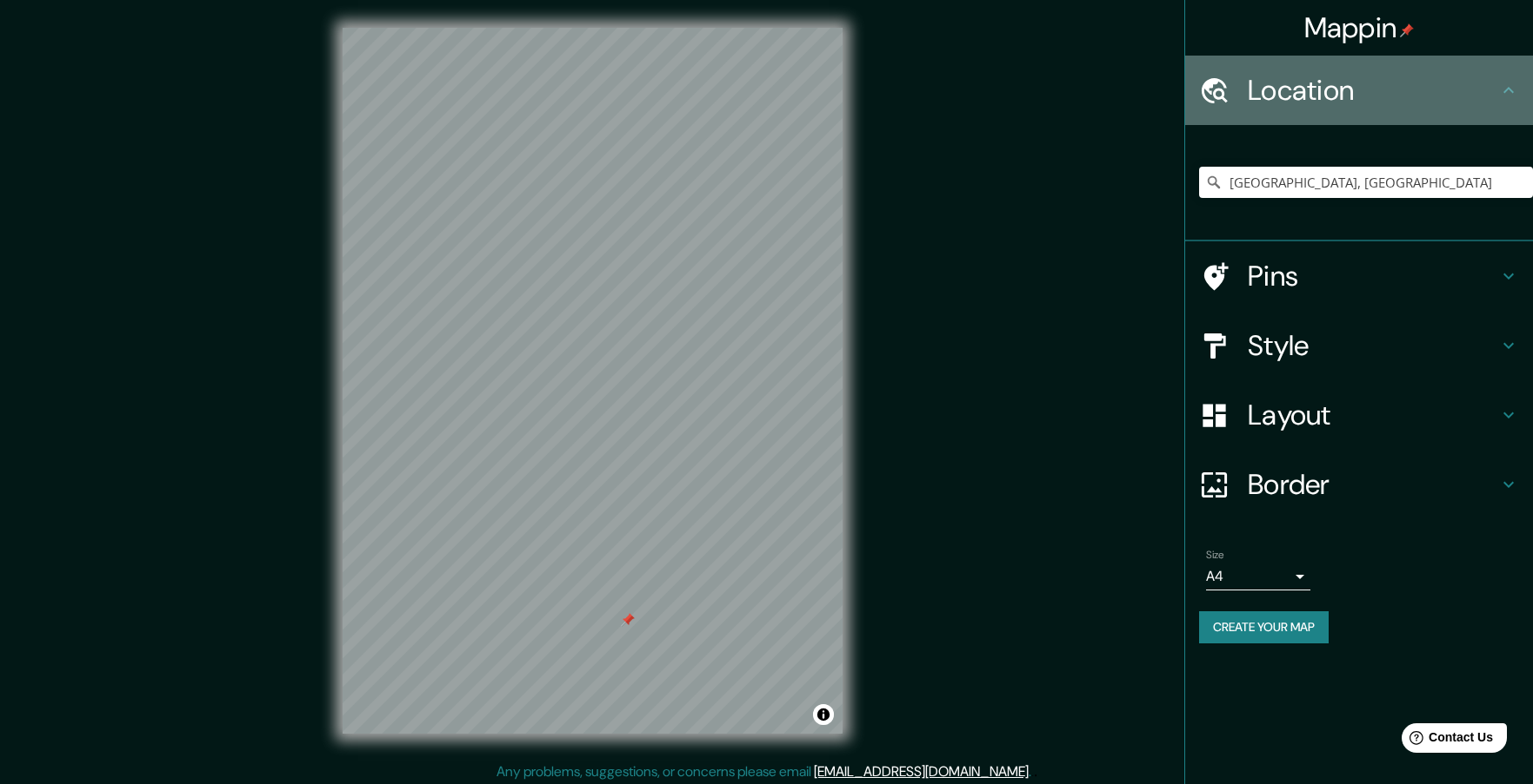
click at [1318, 85] on h4 "Location" at bounding box center [1373, 90] width 251 height 35
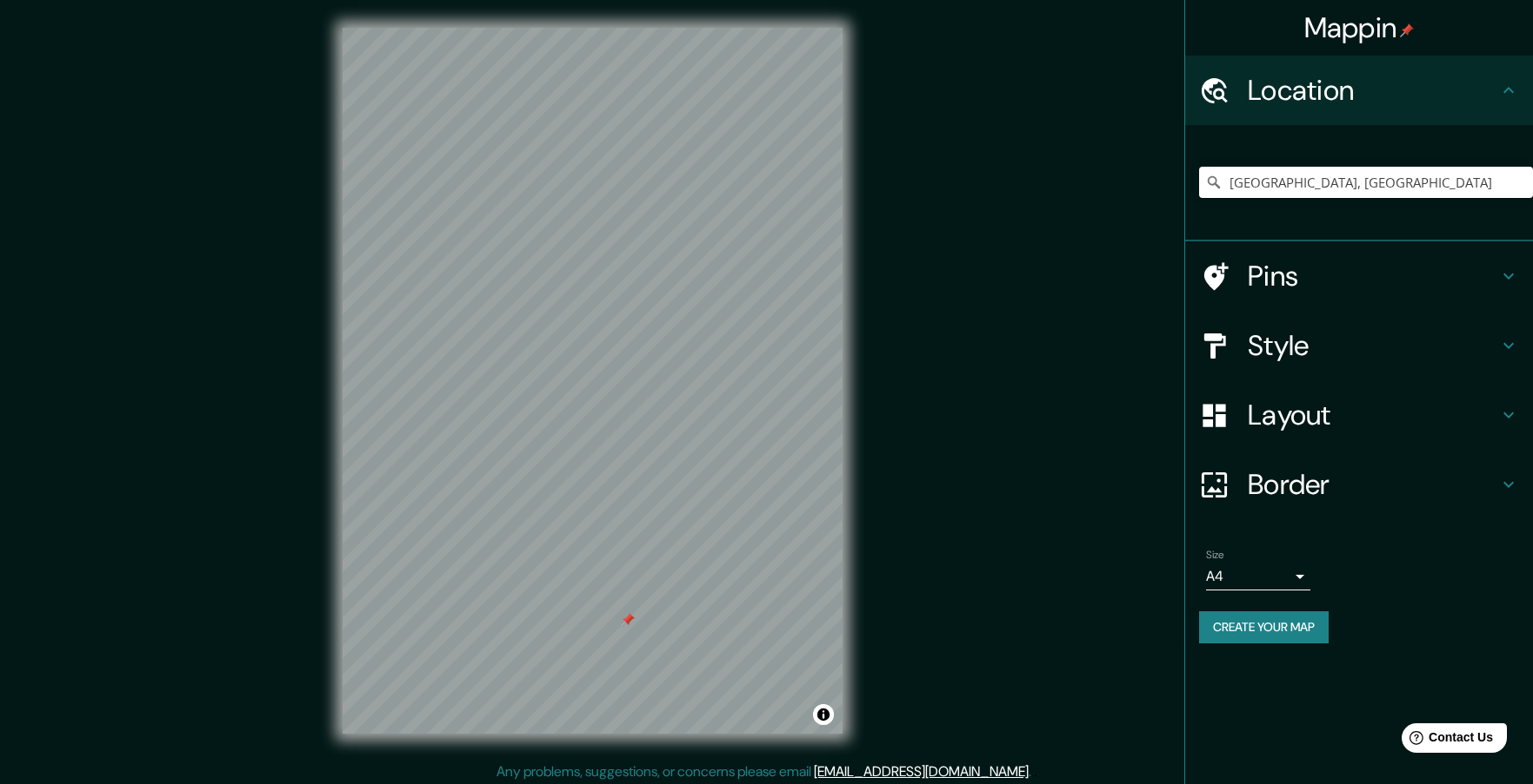
click at [1294, 290] on h4 "Pins" at bounding box center [1373, 276] width 251 height 35
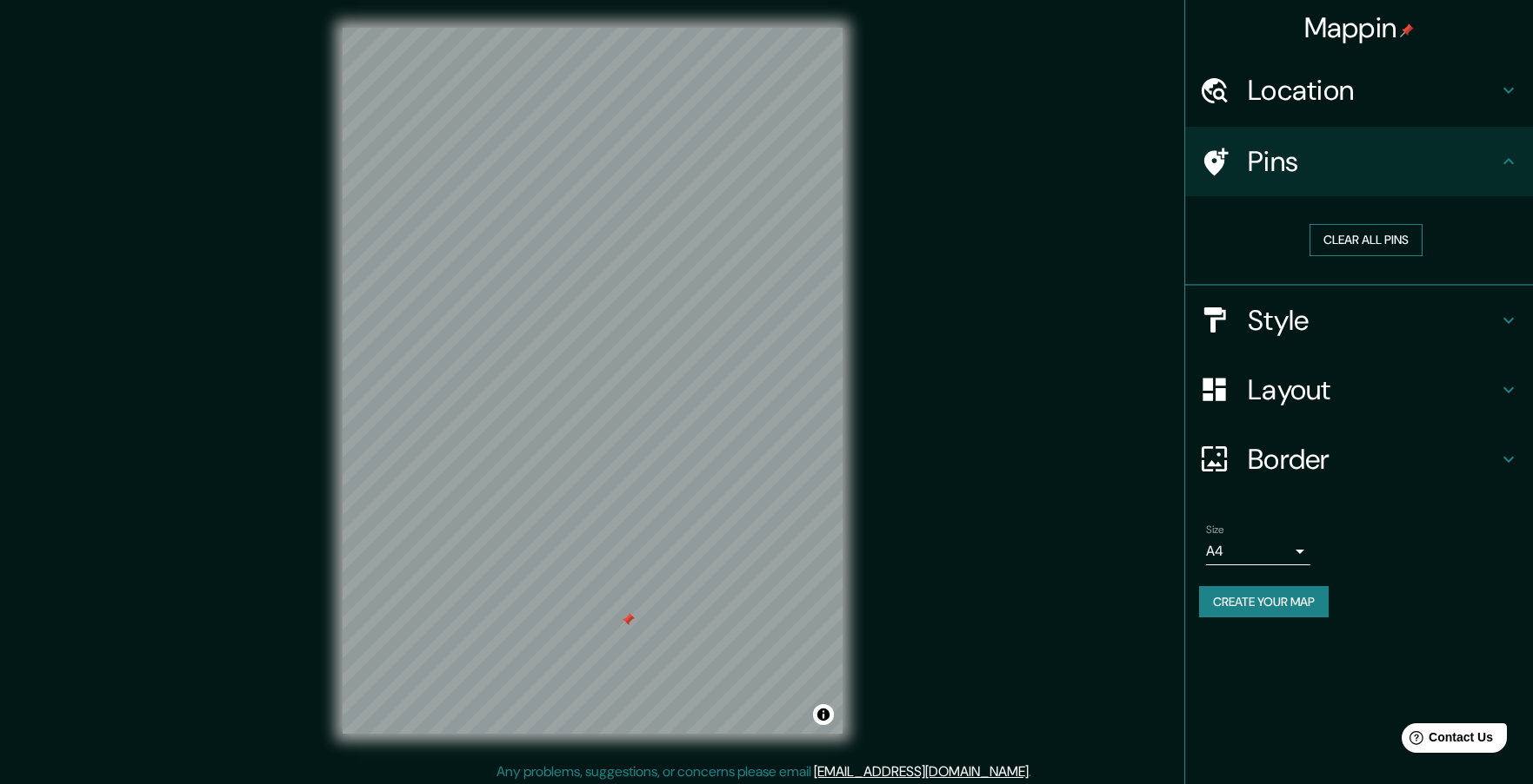
click at [1376, 244] on button "Clear all pins" at bounding box center [1366, 240] width 113 height 32
click at [1351, 241] on button "Clear all pins" at bounding box center [1366, 240] width 113 height 32
click at [1299, 310] on h4 "Style" at bounding box center [1373, 321] width 251 height 35
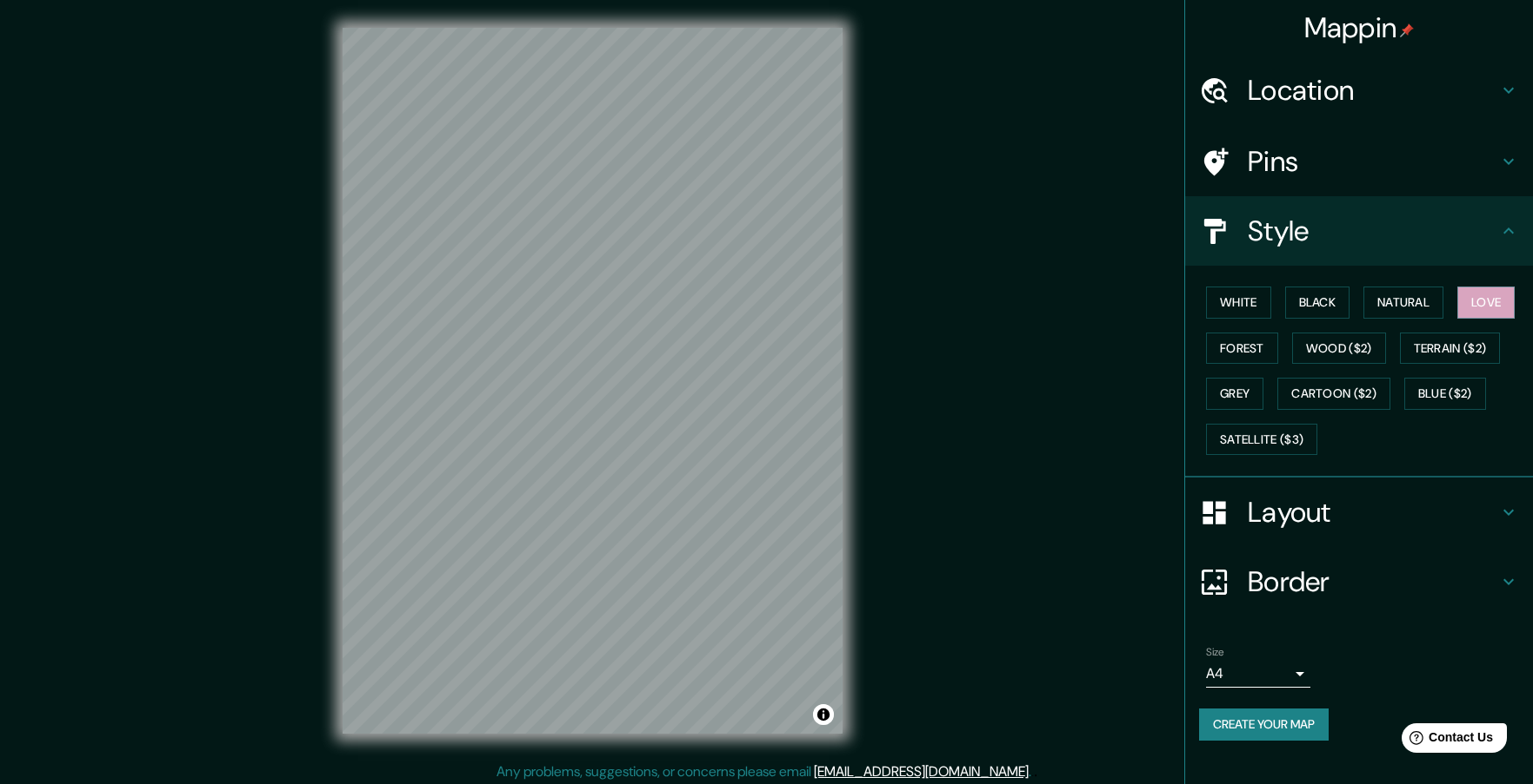
click at [1256, 235] on h4 "Style" at bounding box center [1373, 231] width 251 height 35
click at [1327, 581] on h4 "Border" at bounding box center [1373, 582] width 251 height 35
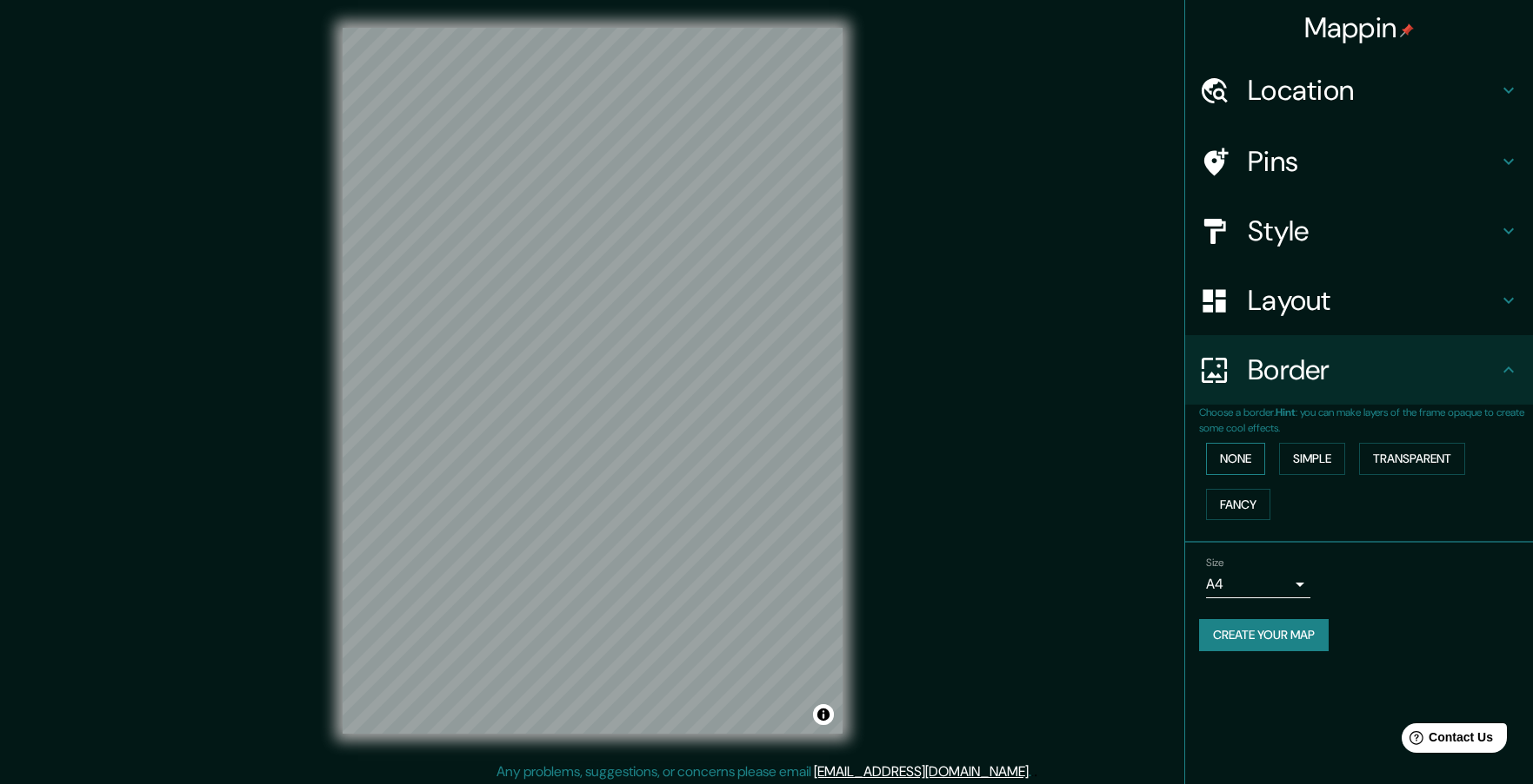
click at [1234, 451] on button "None" at bounding box center [1235, 459] width 59 height 32
click at [1327, 459] on button "Simple" at bounding box center [1311, 459] width 66 height 32
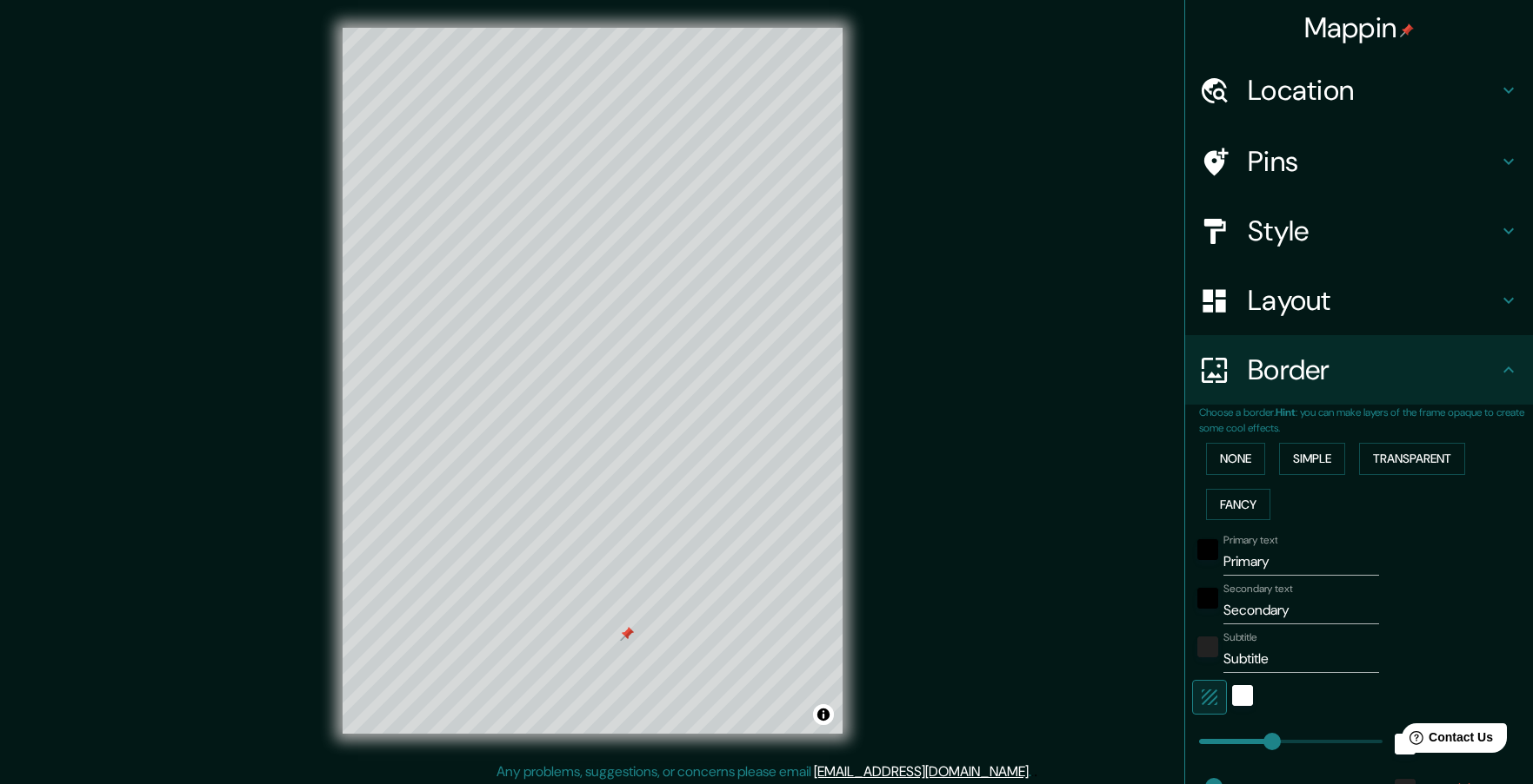
click at [1286, 147] on h4 "Pins" at bounding box center [1373, 161] width 251 height 35
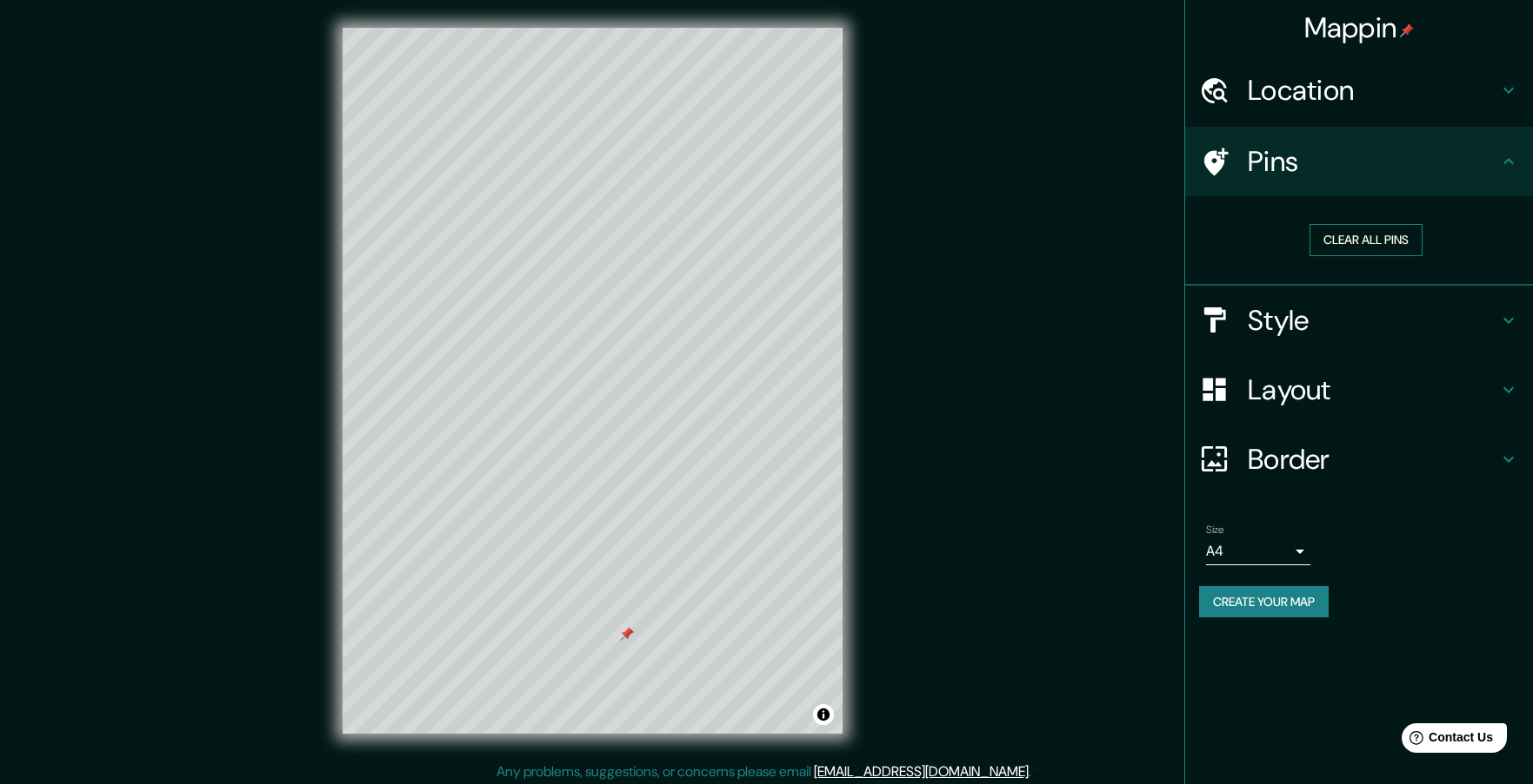
click at [1372, 237] on button "Clear all pins" at bounding box center [1366, 240] width 113 height 32
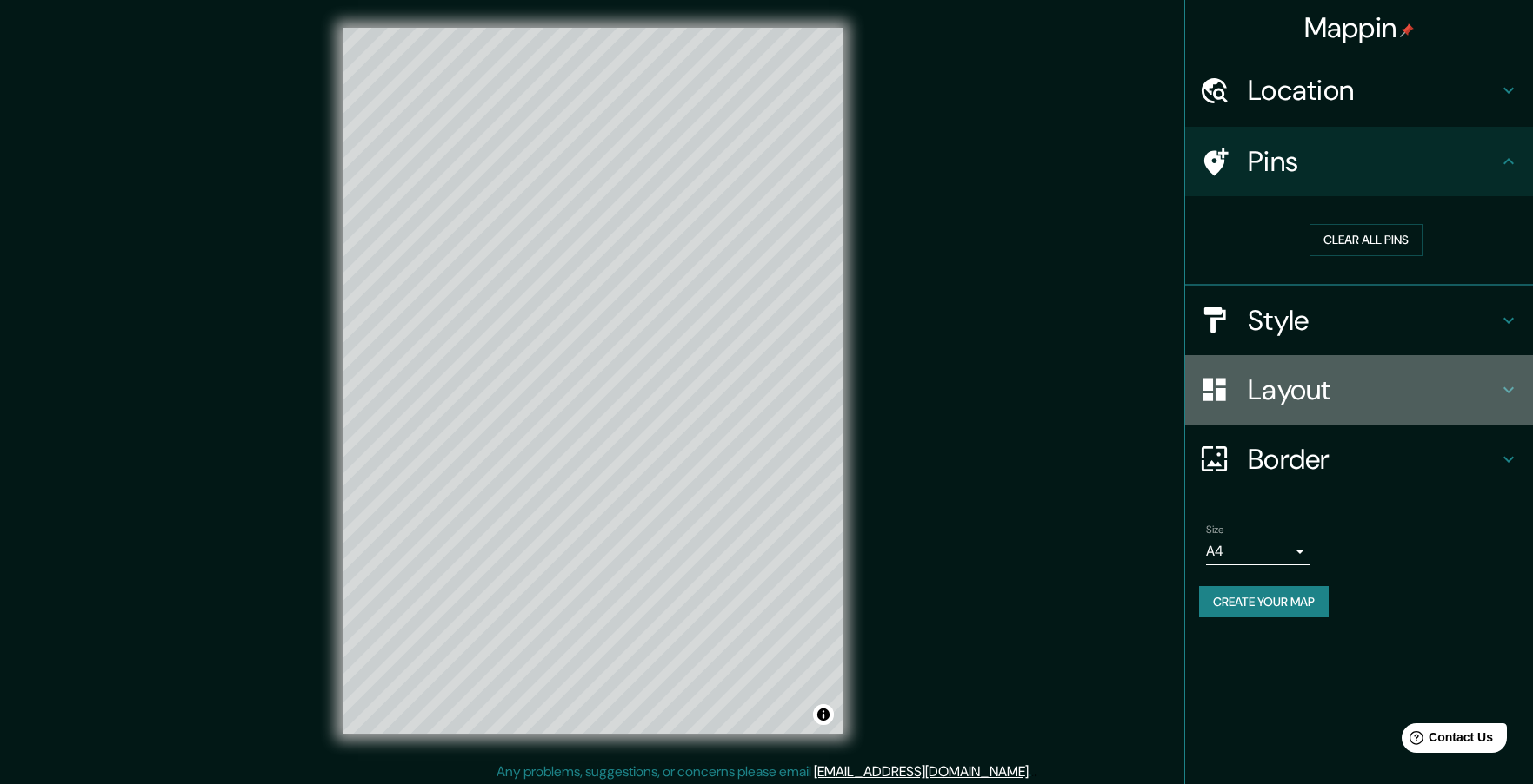
click at [1336, 389] on h4 "Layout" at bounding box center [1373, 391] width 251 height 35
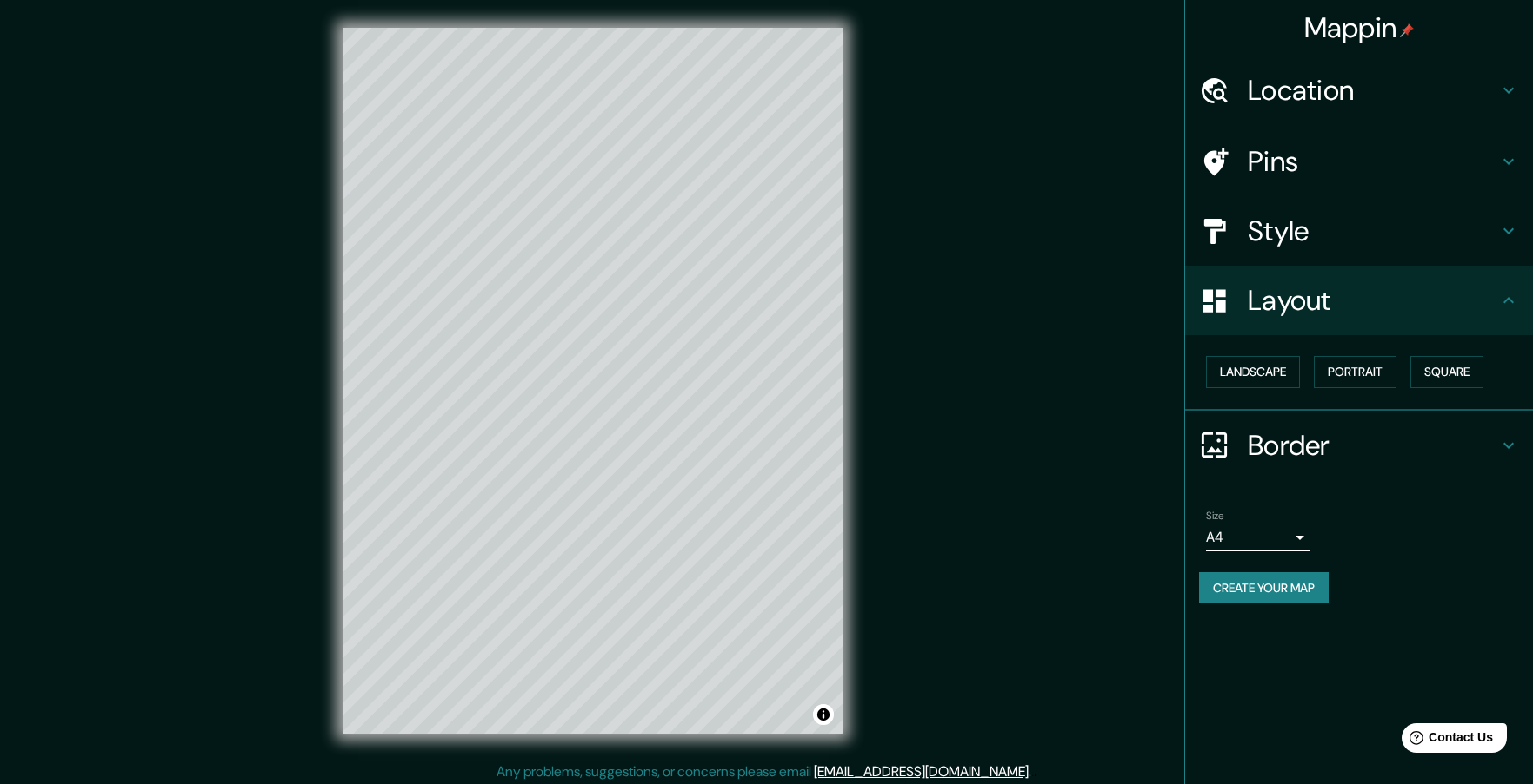
click at [1343, 391] on div "Landscape [GEOGRAPHIC_DATA]" at bounding box center [1365, 371] width 333 height 46
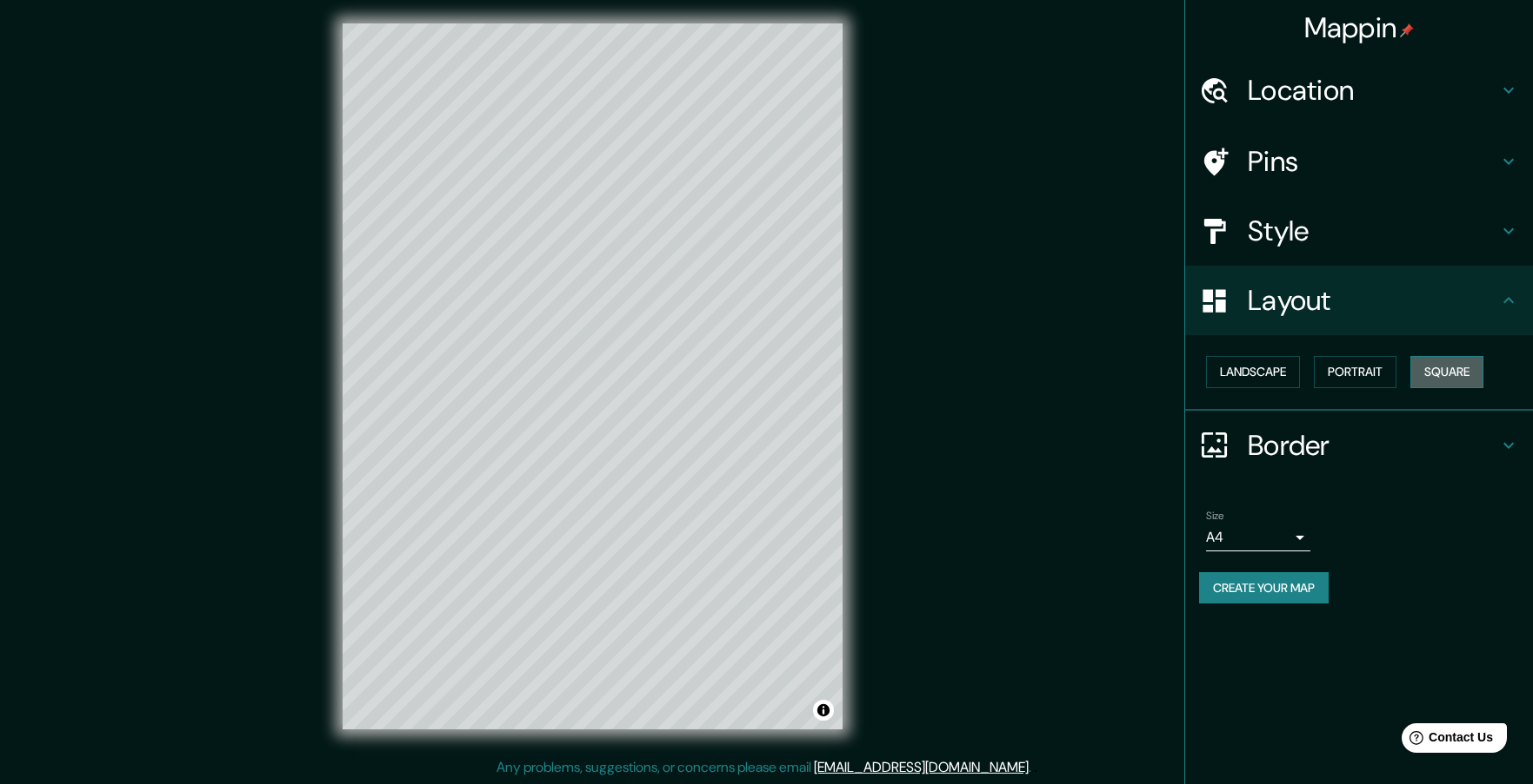
click at [1440, 383] on button "Square" at bounding box center [1446, 372] width 73 height 32
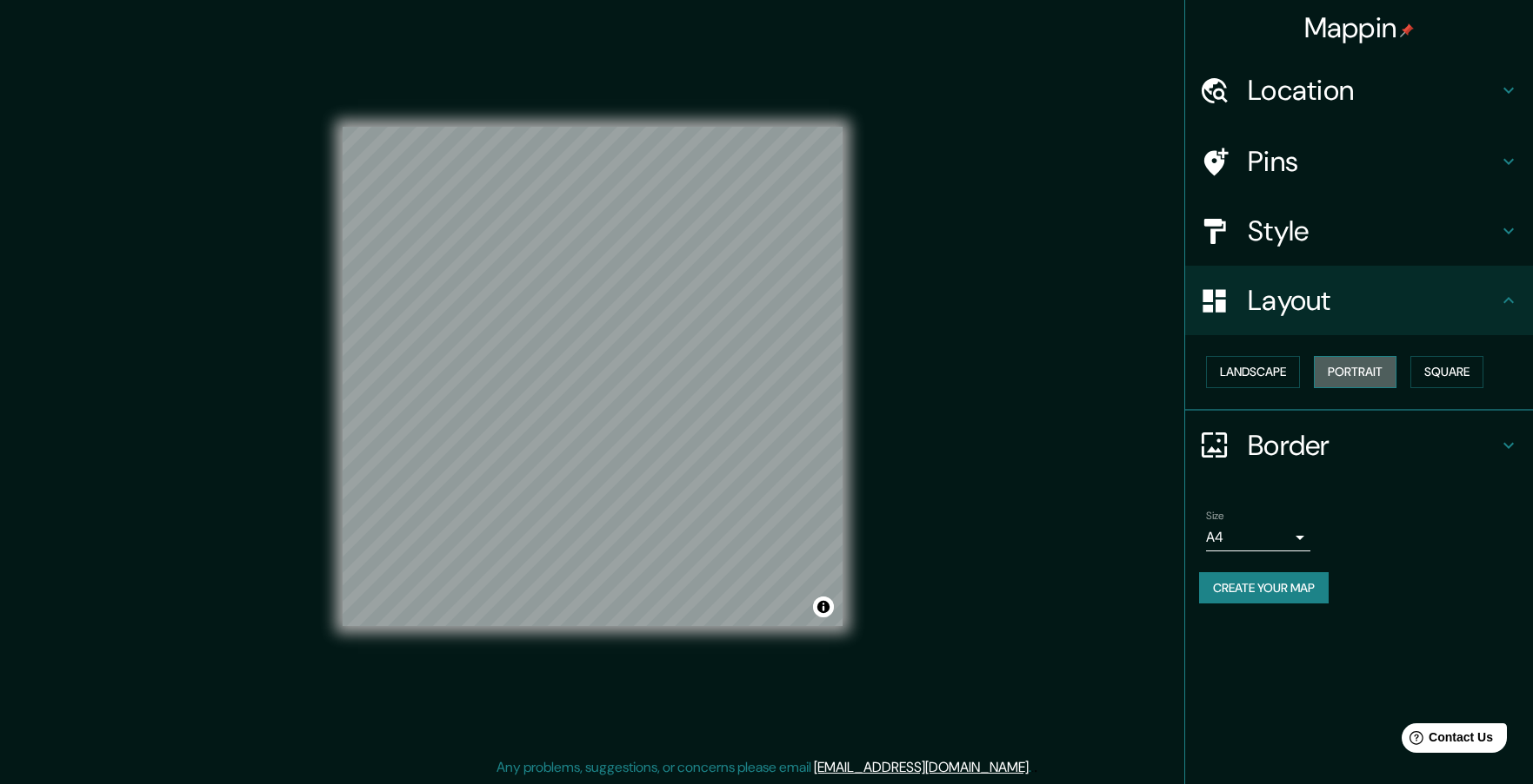
click at [1342, 376] on button "Portrait" at bounding box center [1354, 372] width 83 height 32
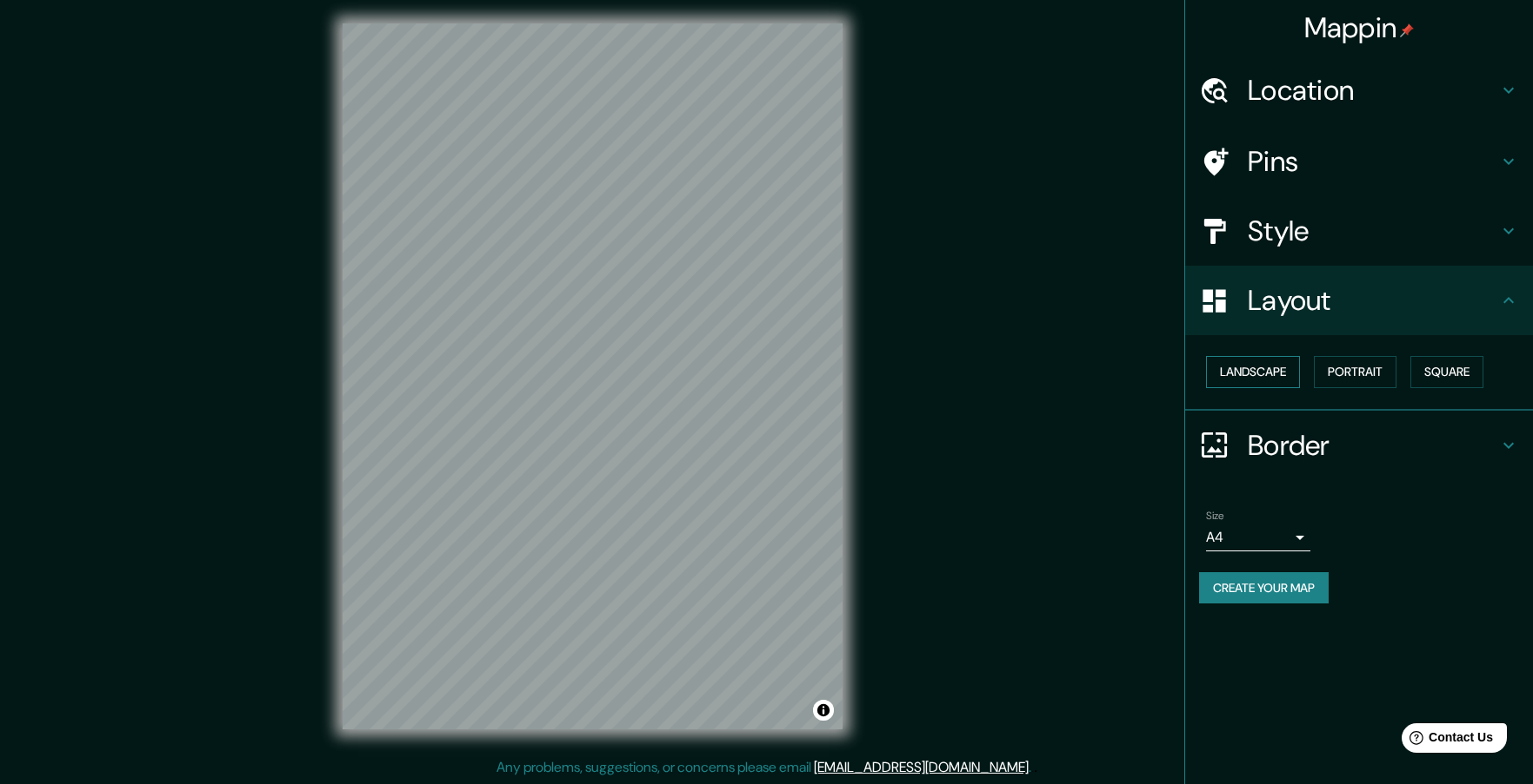
click at [1270, 379] on button "Landscape" at bounding box center [1252, 372] width 94 height 32
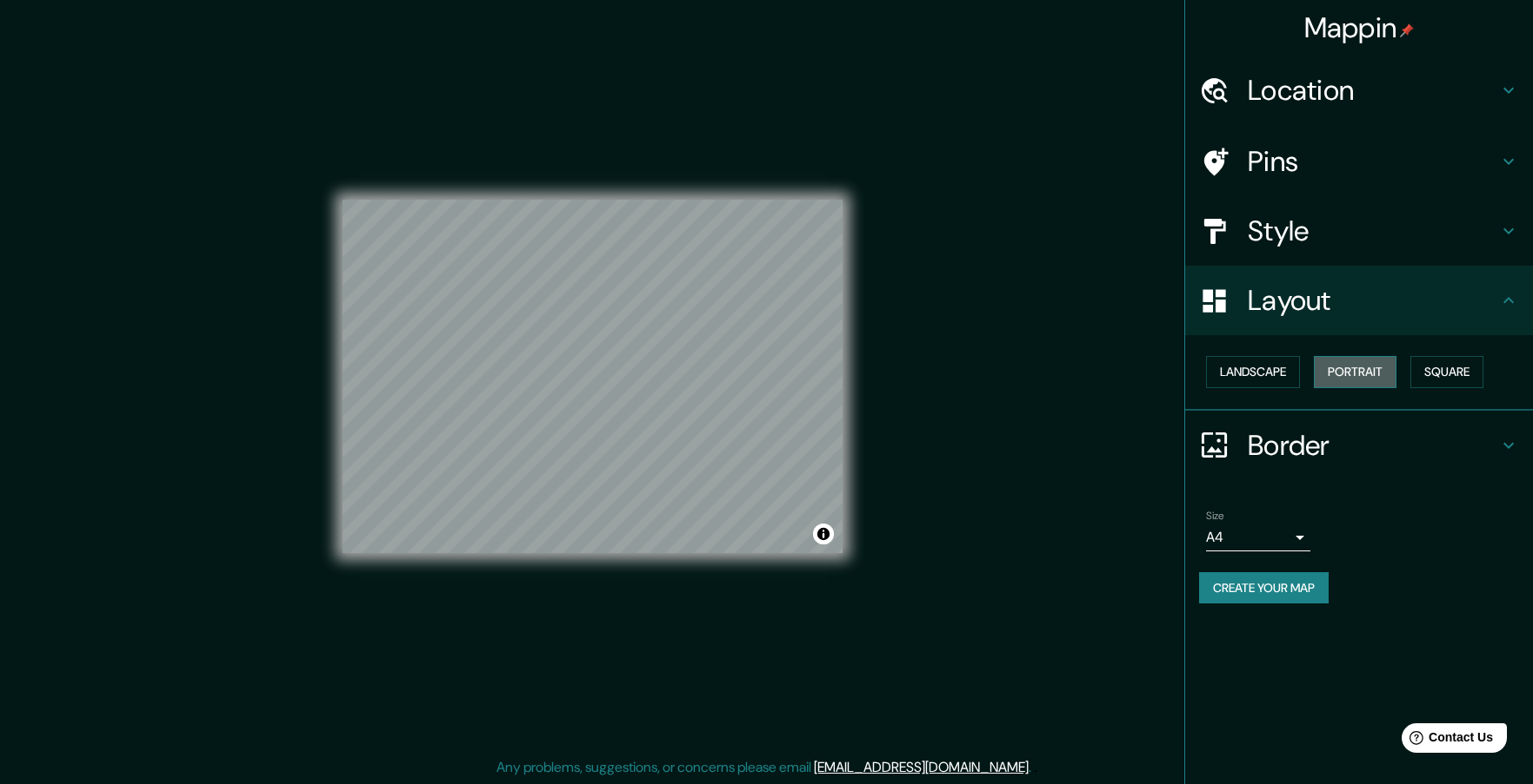
click at [1343, 375] on button "Portrait" at bounding box center [1354, 372] width 83 height 32
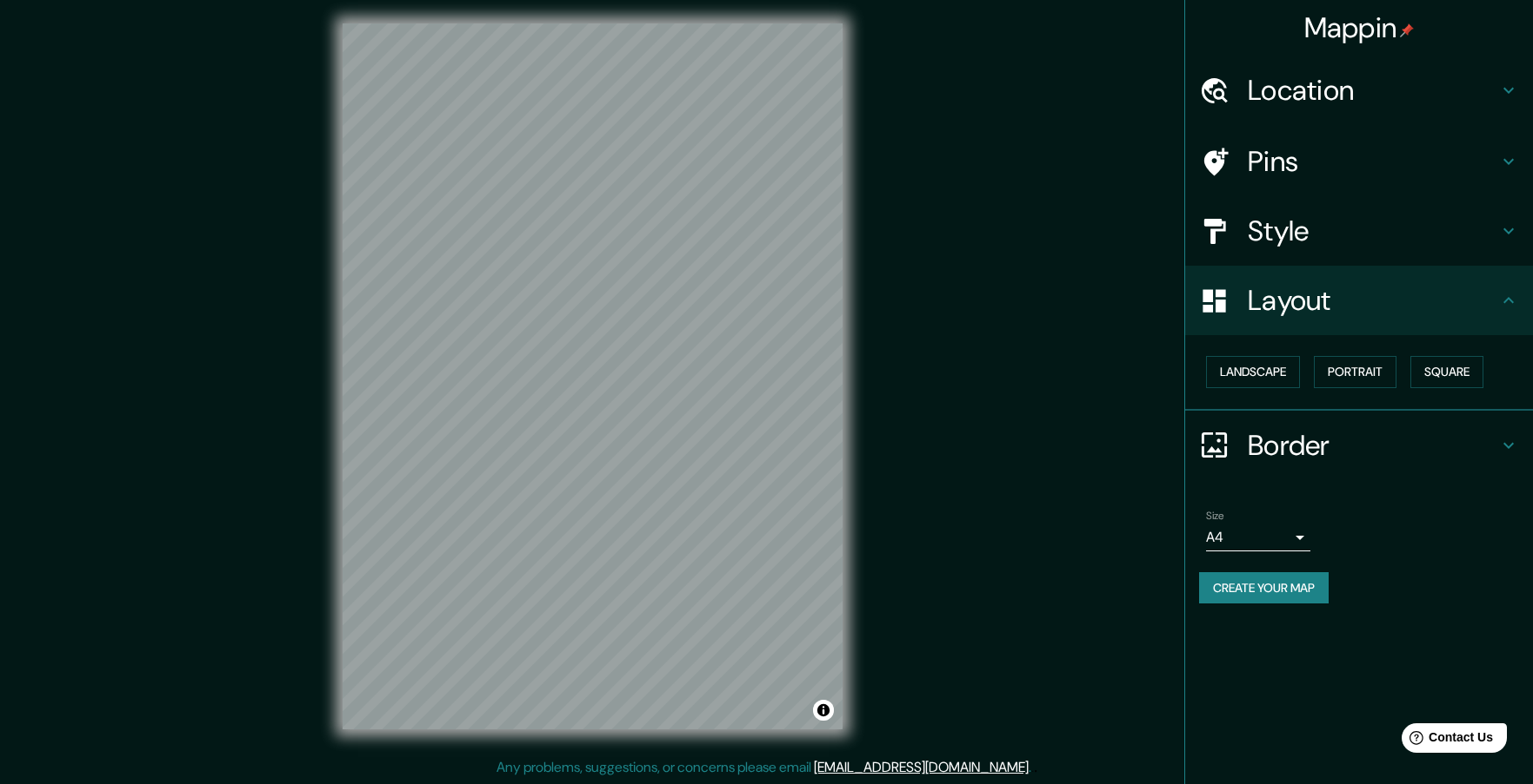
click at [1307, 229] on h4 "Style" at bounding box center [1373, 231] width 251 height 35
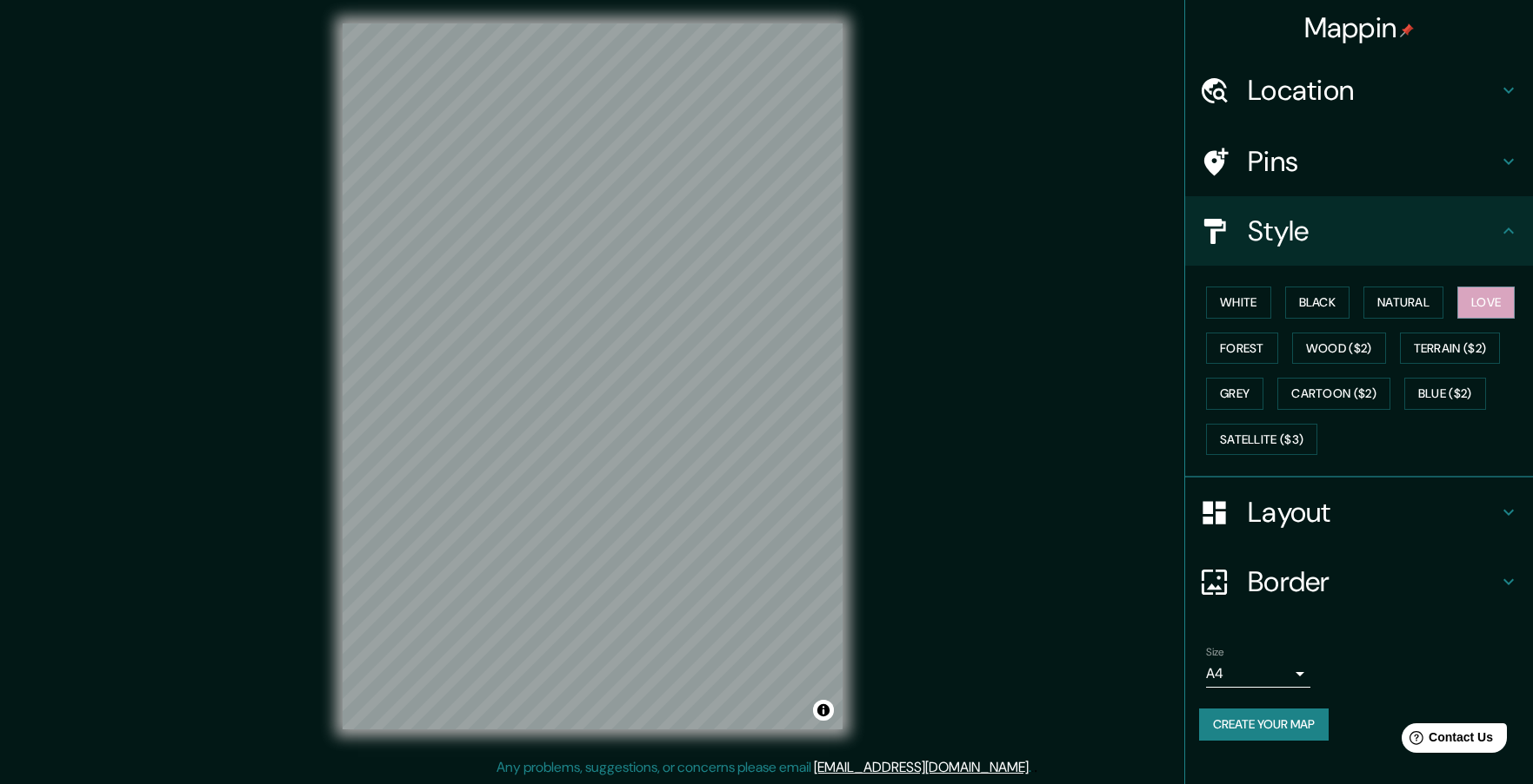
click at [1338, 588] on h4 "Border" at bounding box center [1373, 582] width 251 height 35
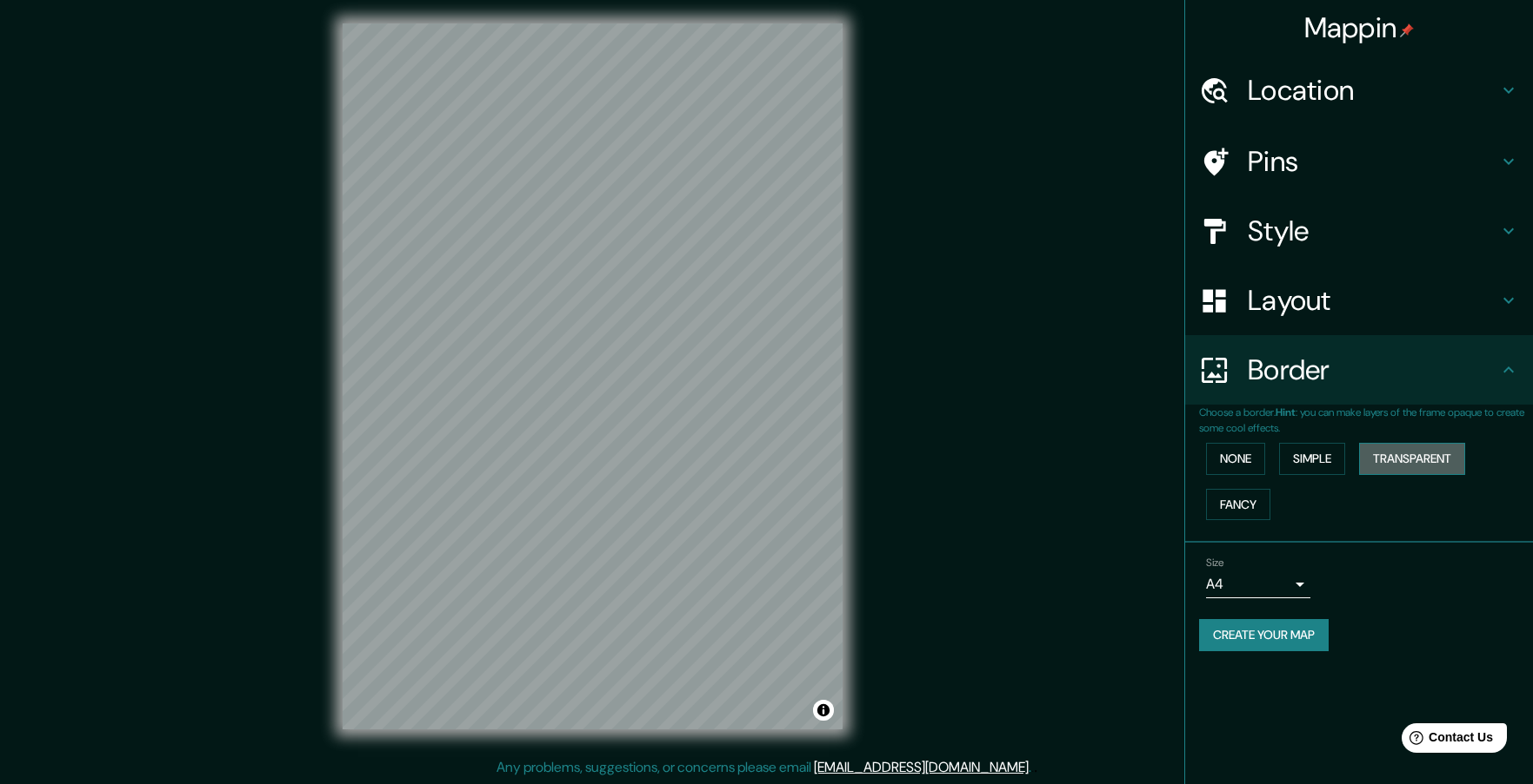
click at [1400, 463] on button "Transparent" at bounding box center [1411, 459] width 106 height 32
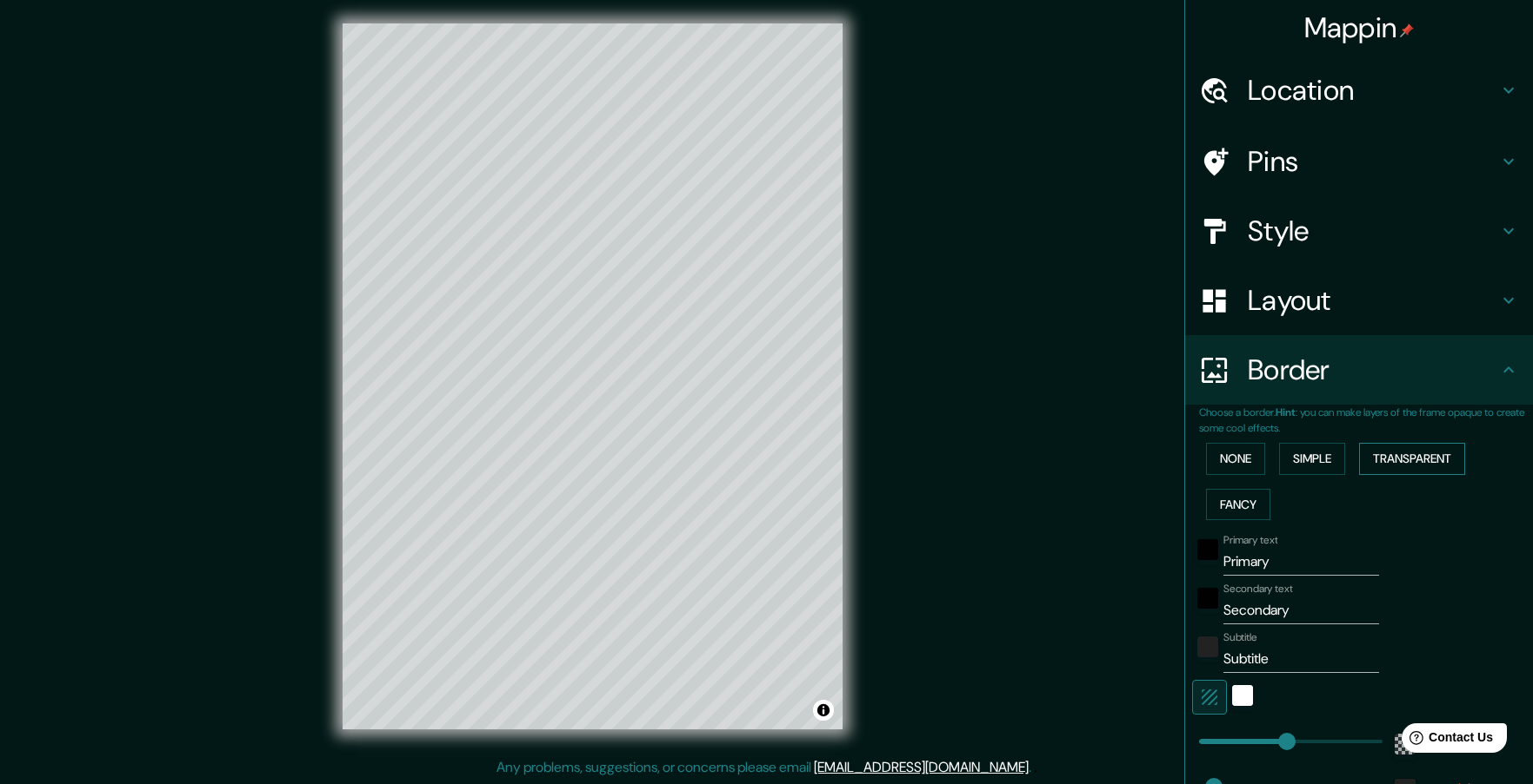
scroll to position [1, 0]
click at [1341, 462] on button "Simple" at bounding box center [1311, 458] width 66 height 32
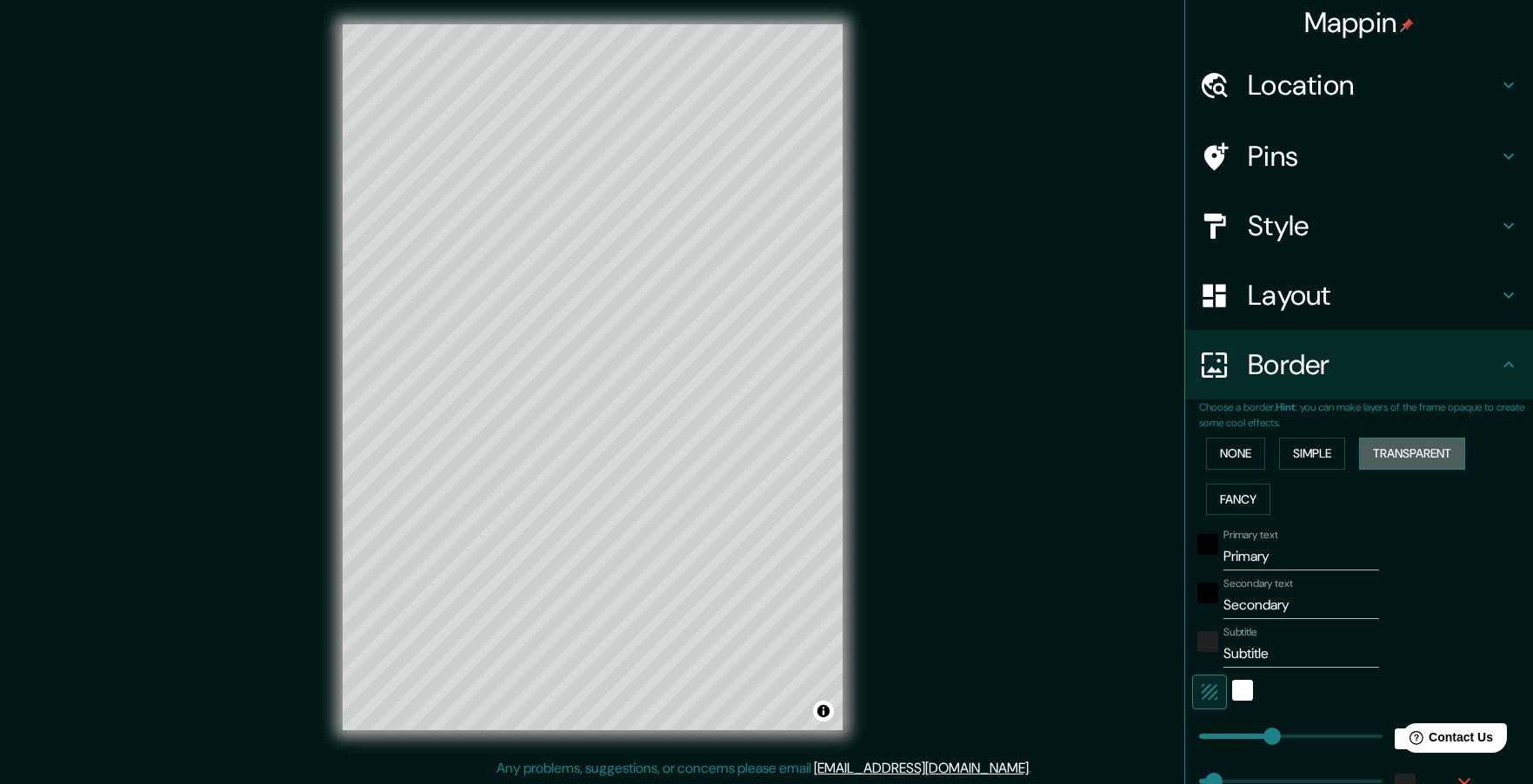
click at [1423, 459] on button "Transparent" at bounding box center [1411, 454] width 106 height 32
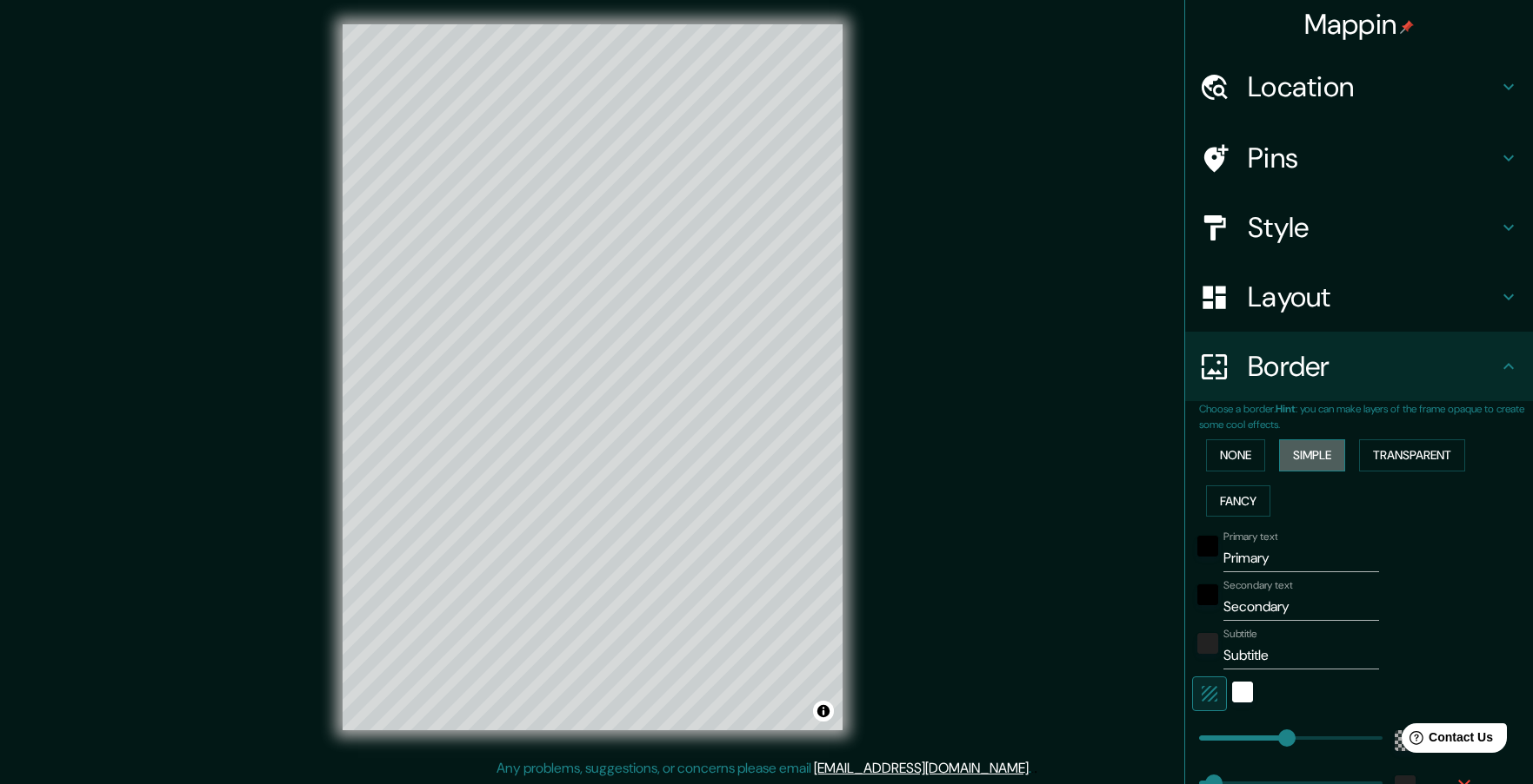
click at [1316, 458] on button "Simple" at bounding box center [1311, 455] width 66 height 32
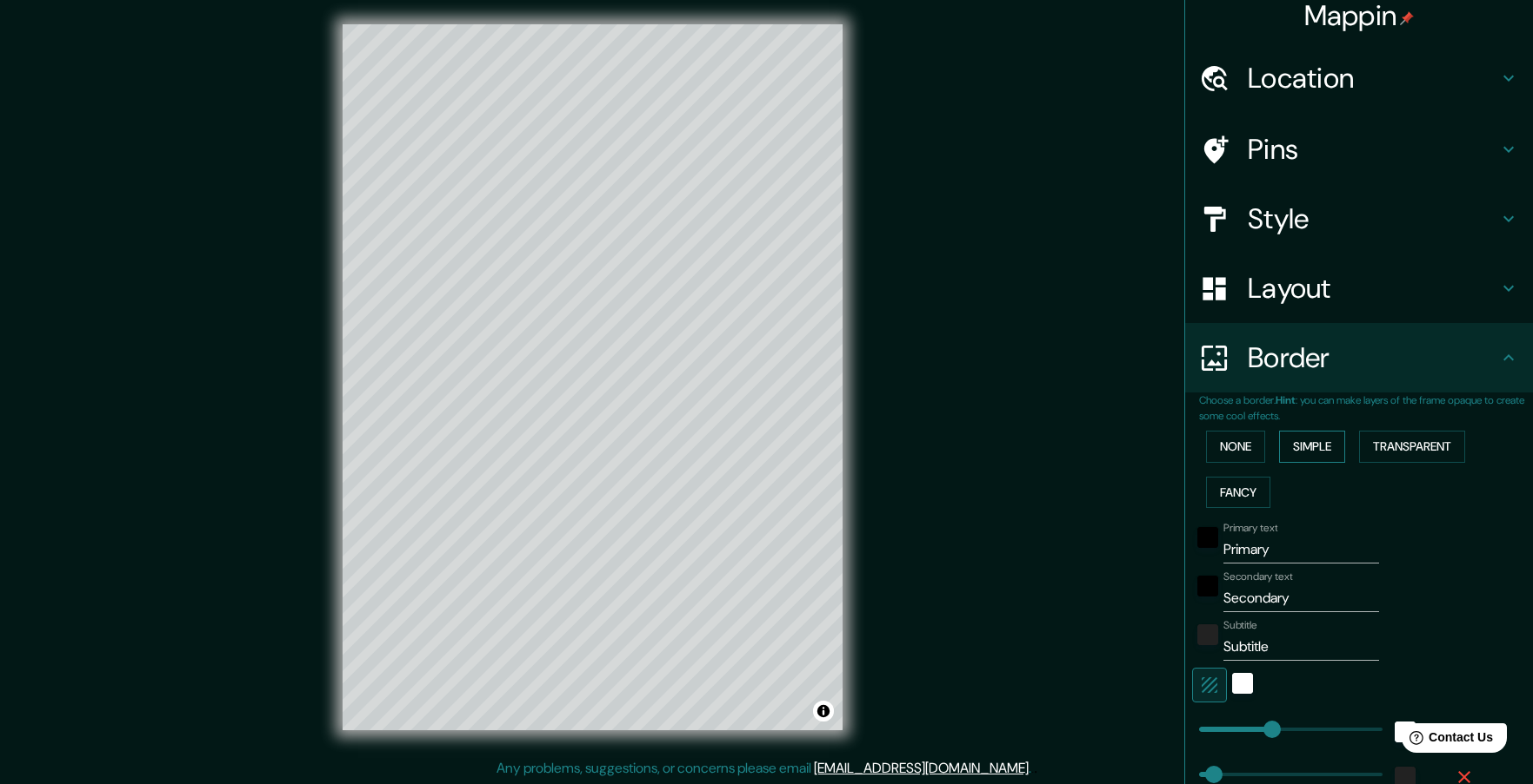
scroll to position [15, 0]
click at [1226, 447] on button "None" at bounding box center [1235, 444] width 59 height 32
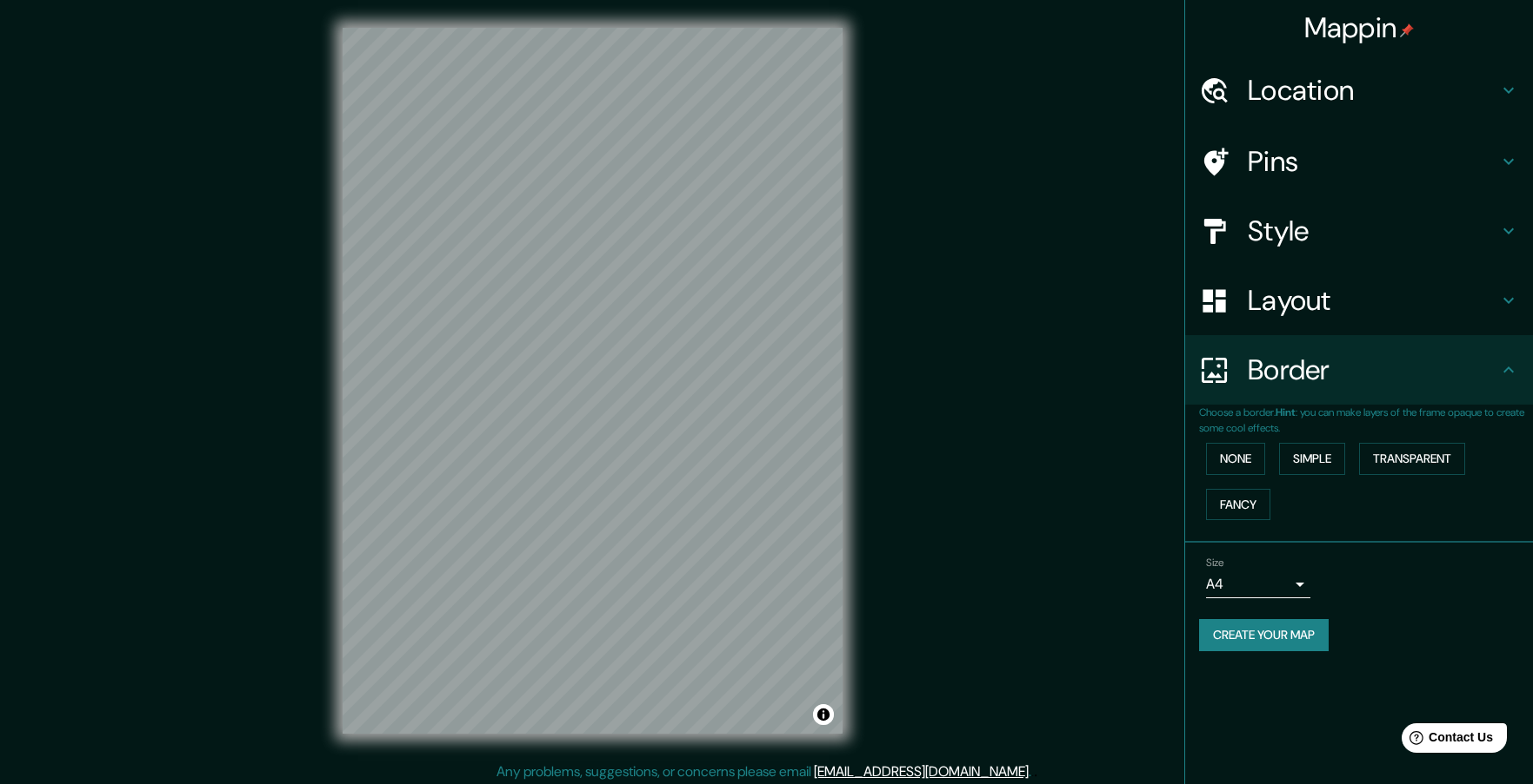
scroll to position [4, 0]
